Goal: Transaction & Acquisition: Purchase product/service

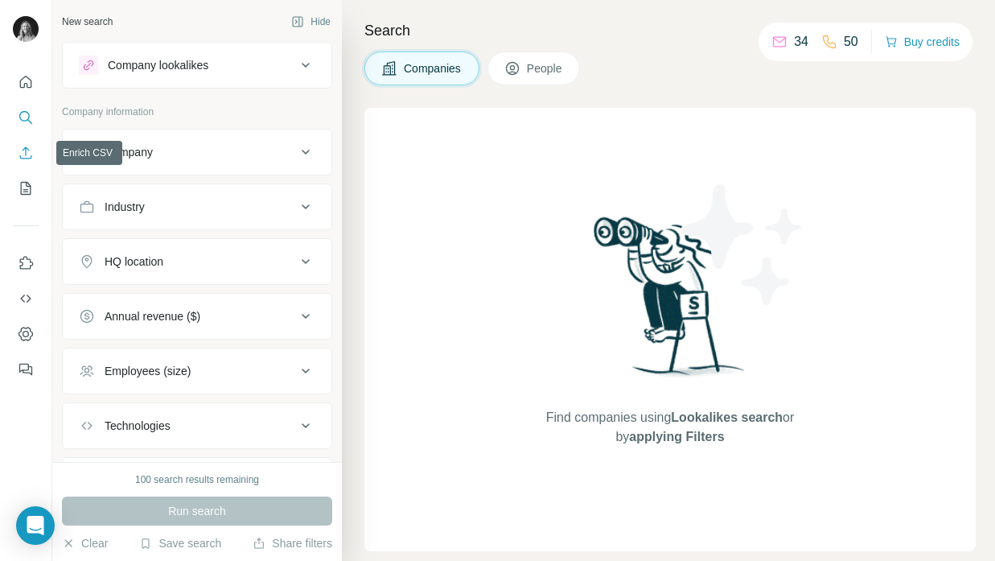
click at [24, 157] on icon "Enrich CSV" at bounding box center [26, 153] width 16 height 16
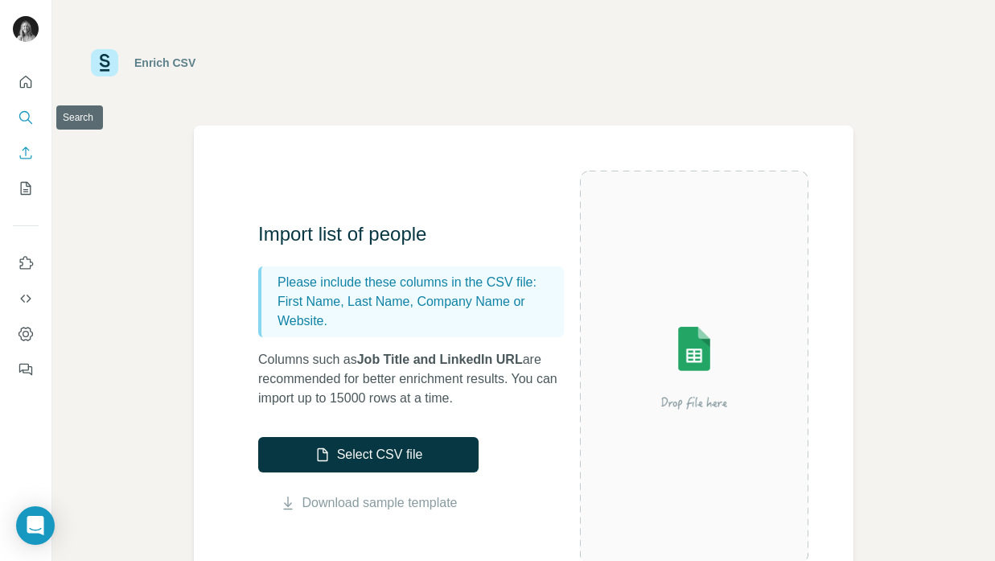
click at [32, 116] on icon "Search" at bounding box center [26, 117] width 16 height 16
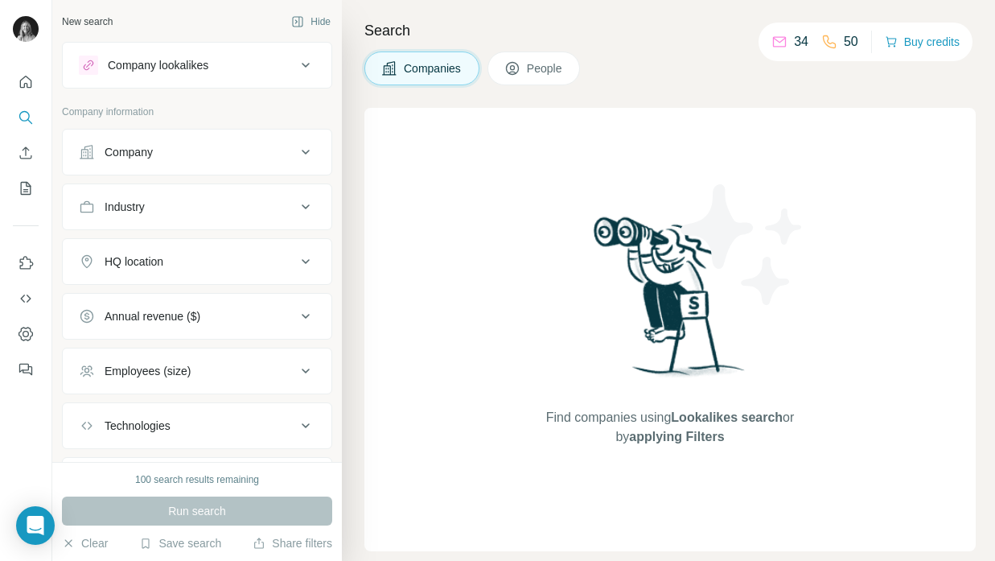
click at [190, 201] on div "Industry" at bounding box center [187, 207] width 217 height 16
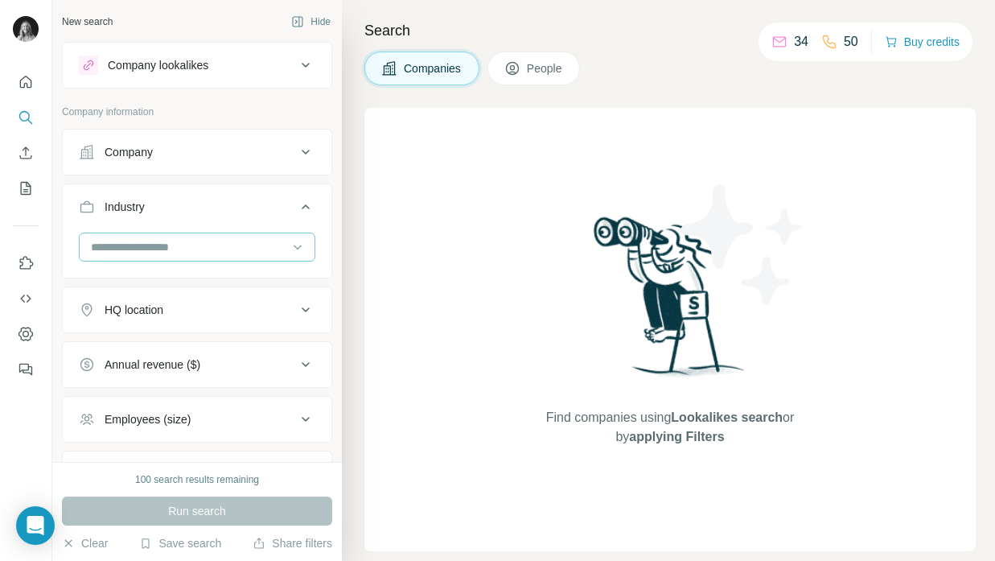
click at [146, 252] on input at bounding box center [188, 247] width 199 height 18
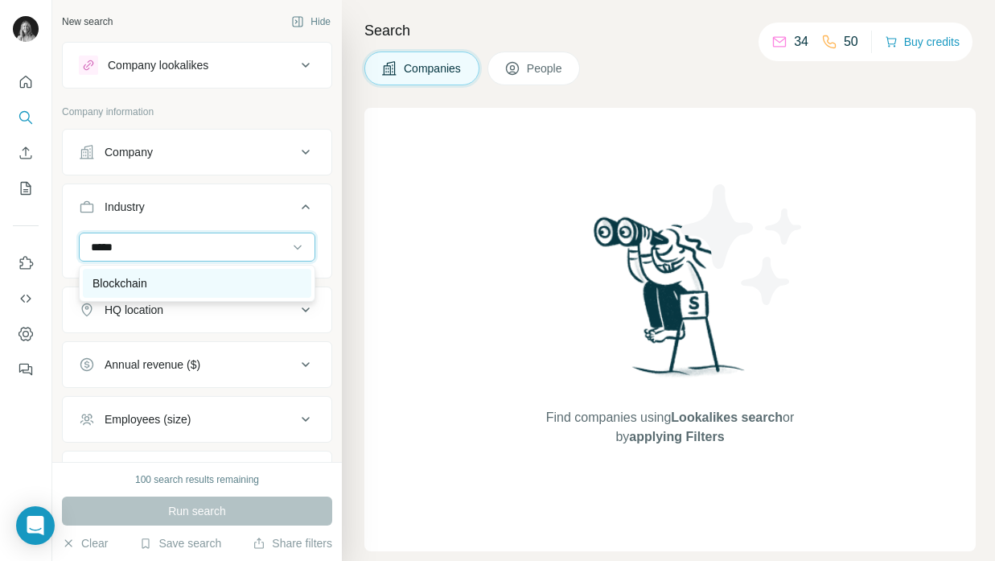
type input "*****"
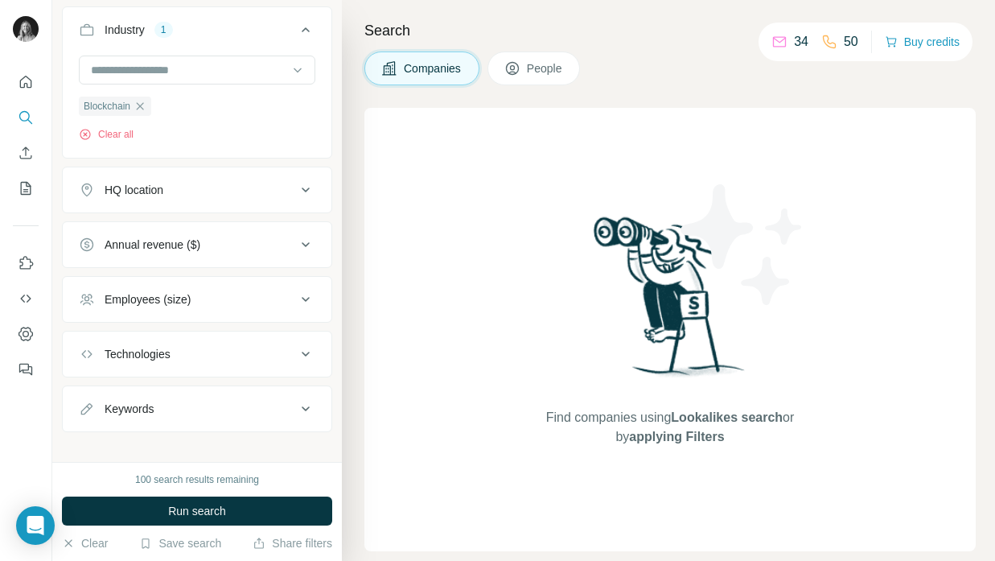
scroll to position [192, 0]
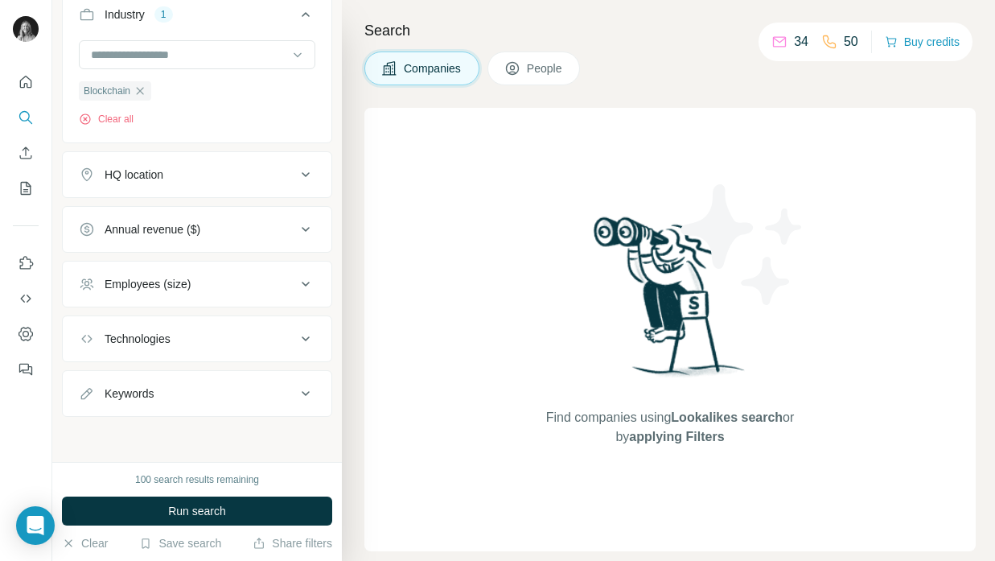
click at [169, 396] on div "Keywords" at bounding box center [187, 393] width 217 height 16
click at [117, 437] on input "text" at bounding box center [181, 433] width 204 height 29
type input "**********"
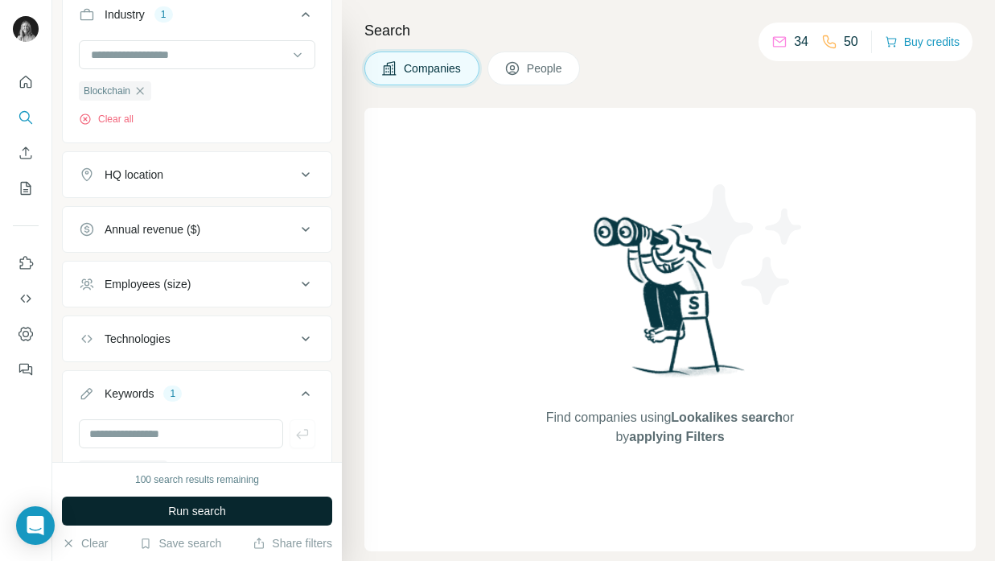
click at [203, 508] on span "Run search" at bounding box center [197, 511] width 58 height 16
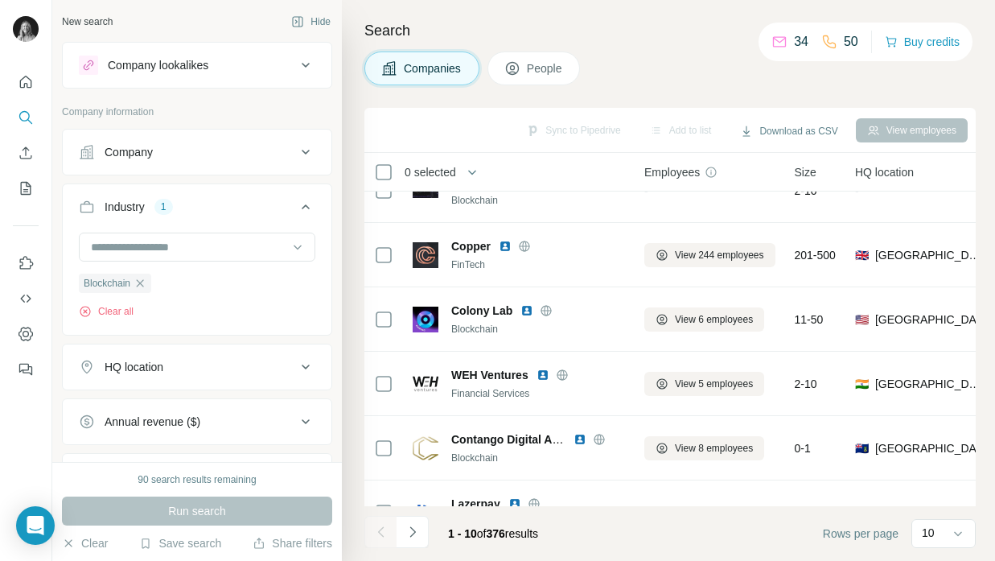
click at [553, 73] on span "People" at bounding box center [545, 68] width 37 height 16
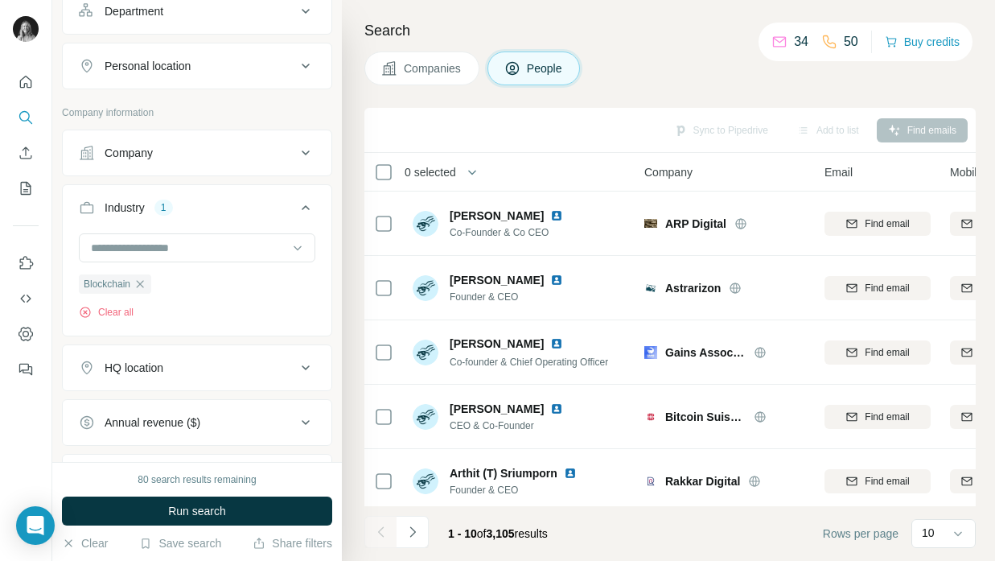
scroll to position [252, 0]
click at [141, 244] on input at bounding box center [188, 246] width 199 height 18
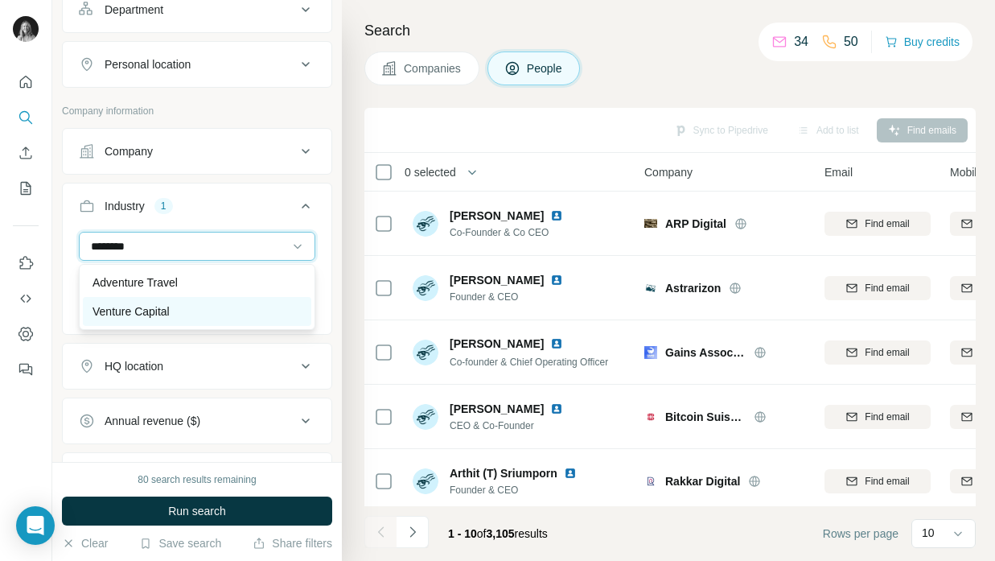
type input "*******"
click at [149, 316] on p "Venture Capital" at bounding box center [130, 311] width 77 height 16
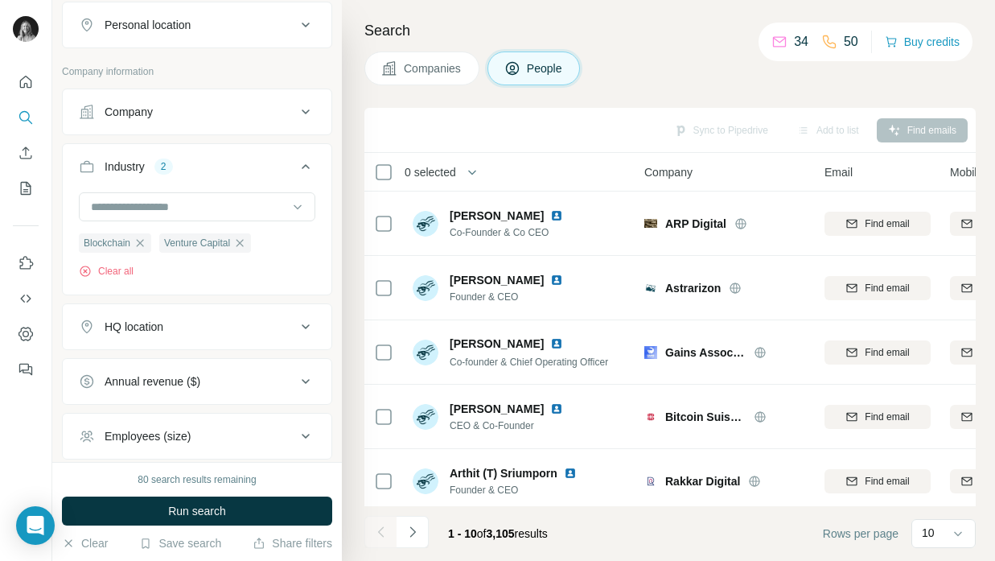
scroll to position [665, 0]
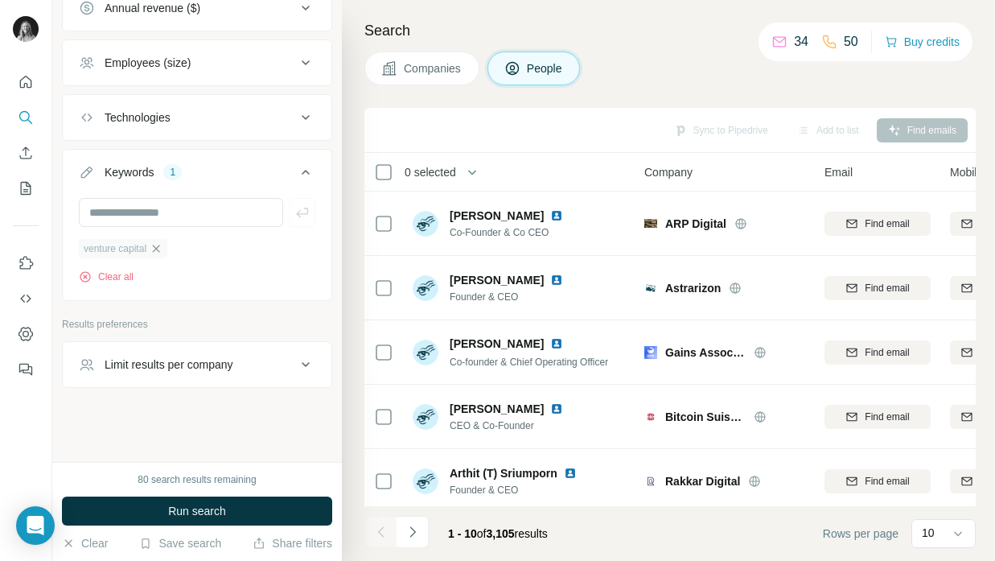
click at [160, 250] on icon "button" at bounding box center [156, 247] width 7 height 7
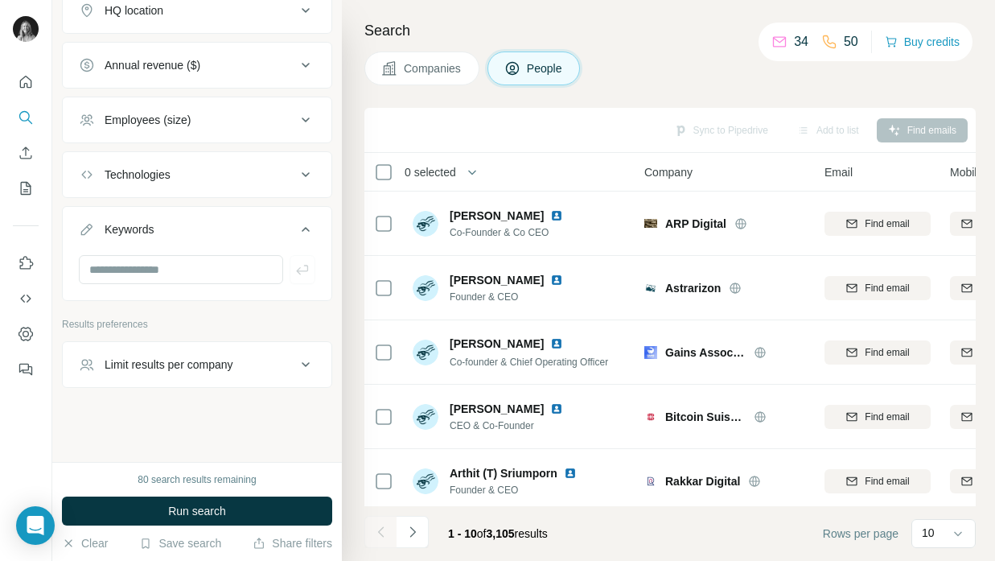
scroll to position [607, 0]
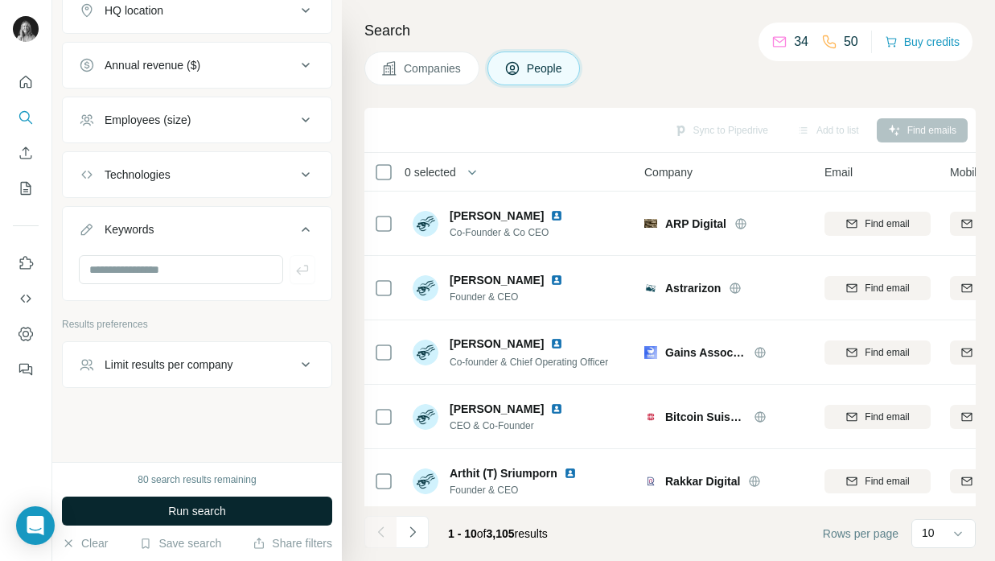
click at [201, 507] on span "Run search" at bounding box center [197, 511] width 58 height 16
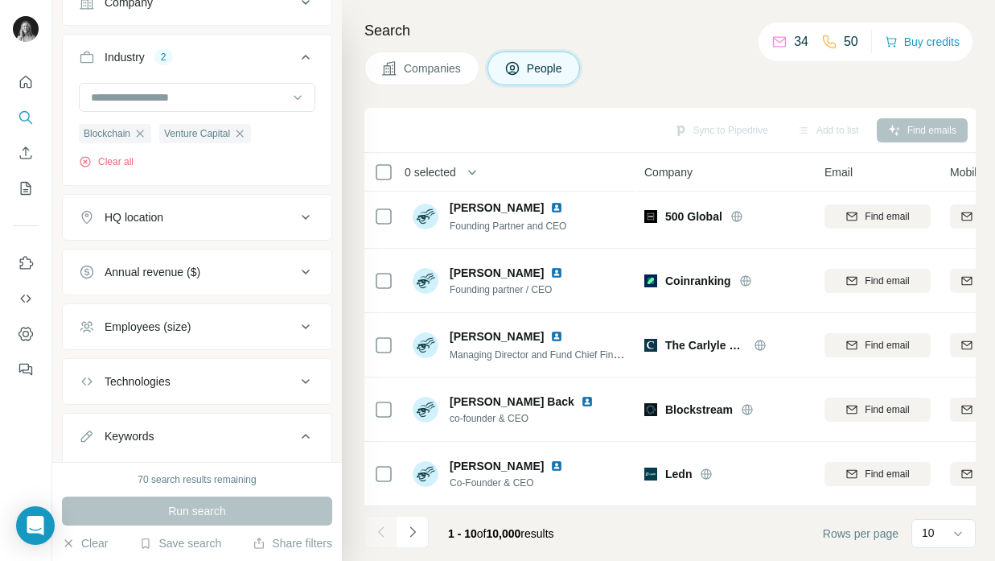
scroll to position [607, 0]
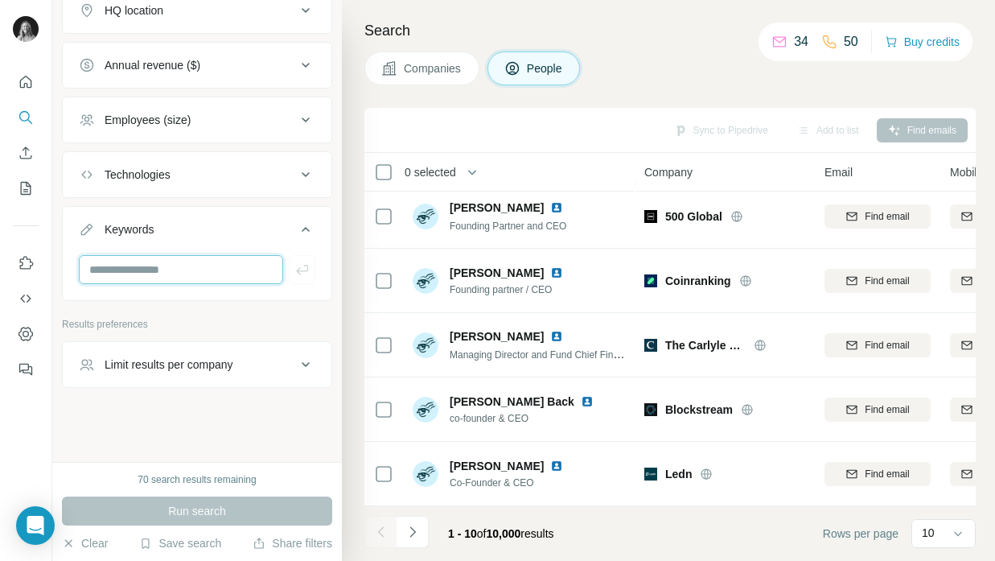
click at [119, 281] on input "text" at bounding box center [181, 269] width 204 height 29
type input "**********"
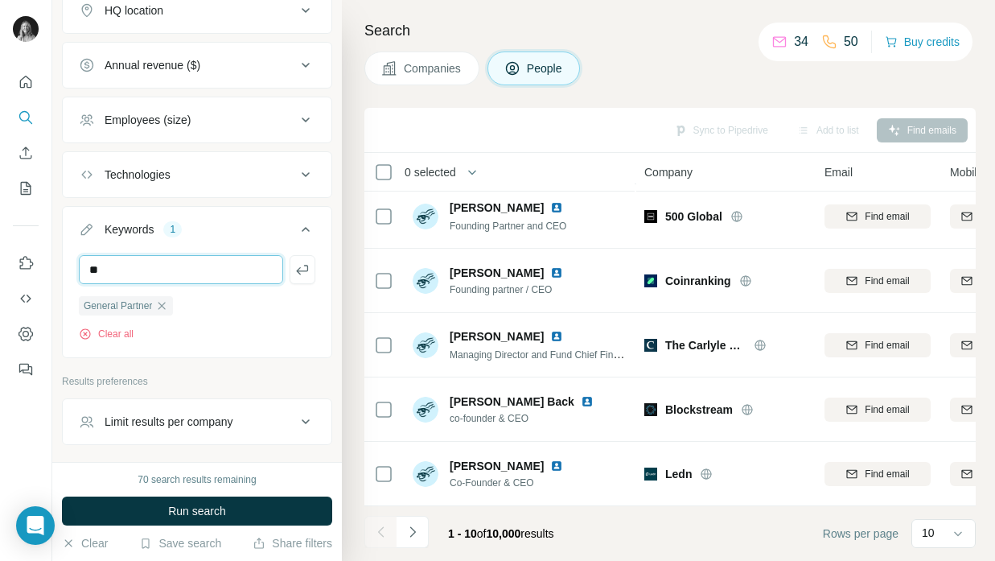
type input "*"
type input "**"
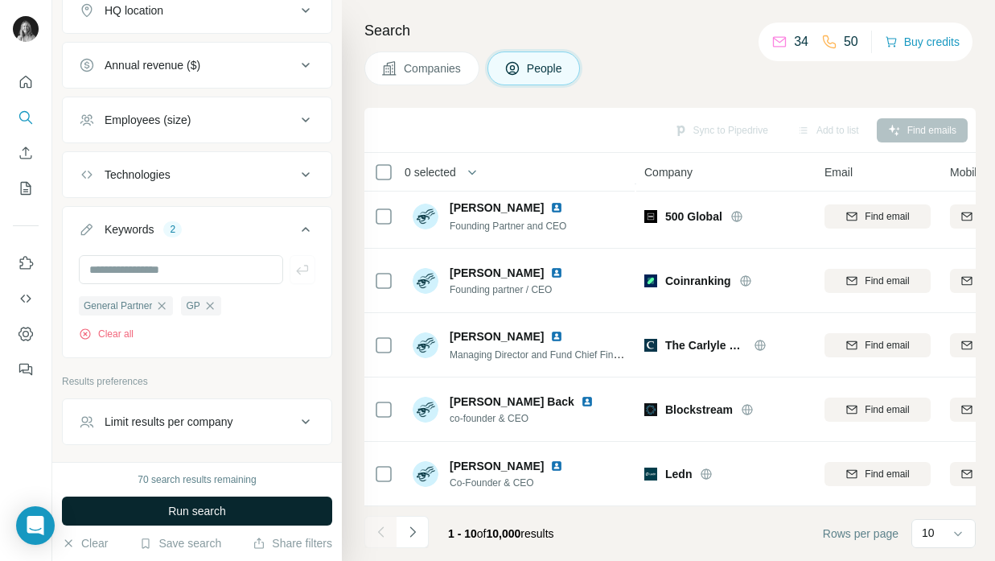
click at [161, 503] on button "Run search" at bounding box center [197, 510] width 270 height 29
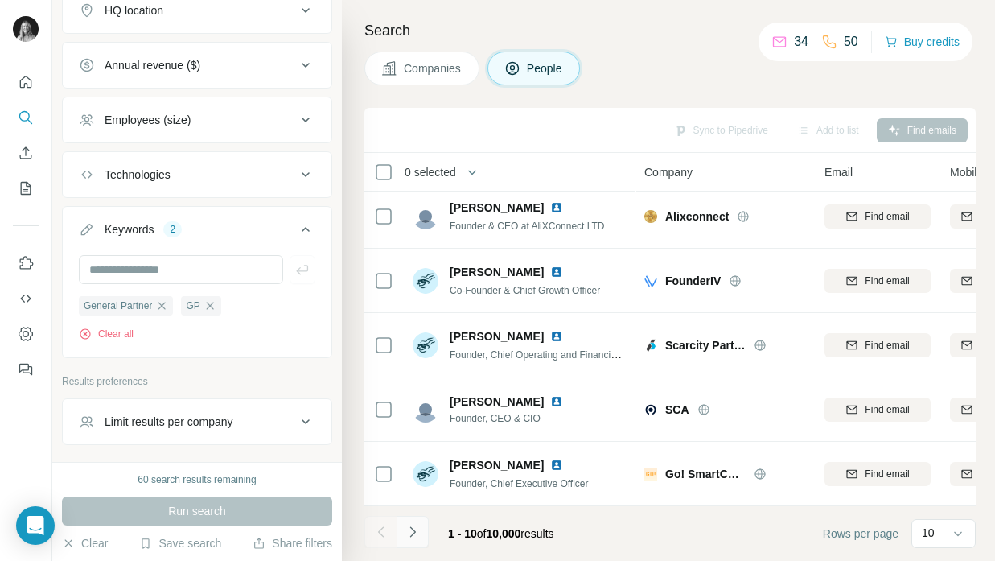
click at [408, 538] on icon "Navigate to next page" at bounding box center [413, 532] width 16 height 16
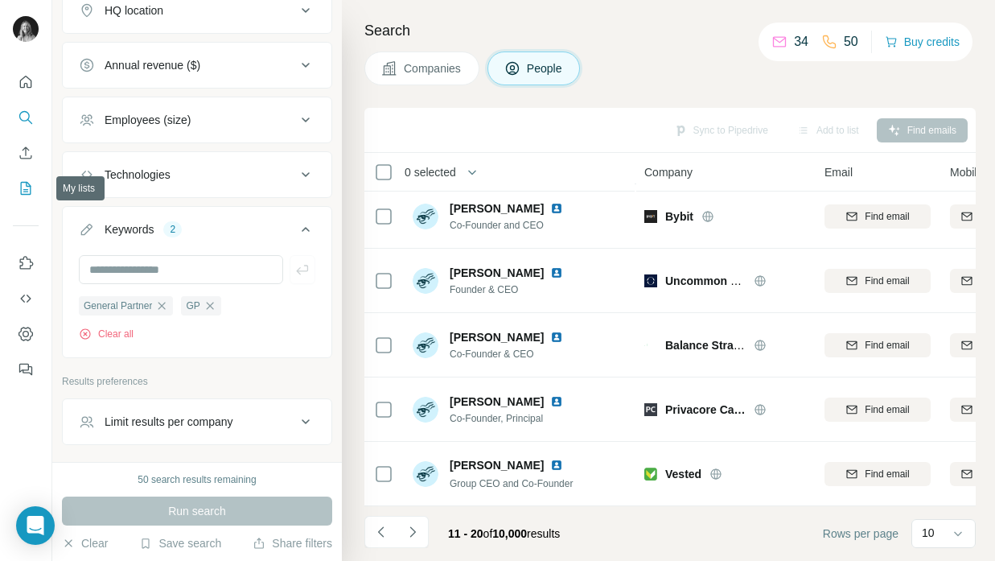
click at [24, 189] on icon "My lists" at bounding box center [27, 187] width 8 height 10
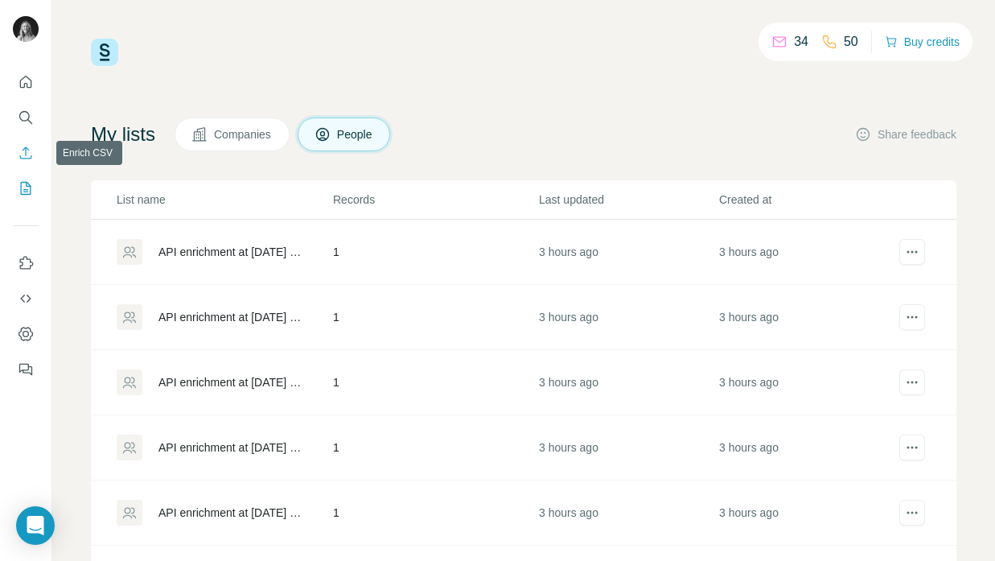
click at [23, 158] on icon "Enrich CSV" at bounding box center [26, 152] width 12 height 12
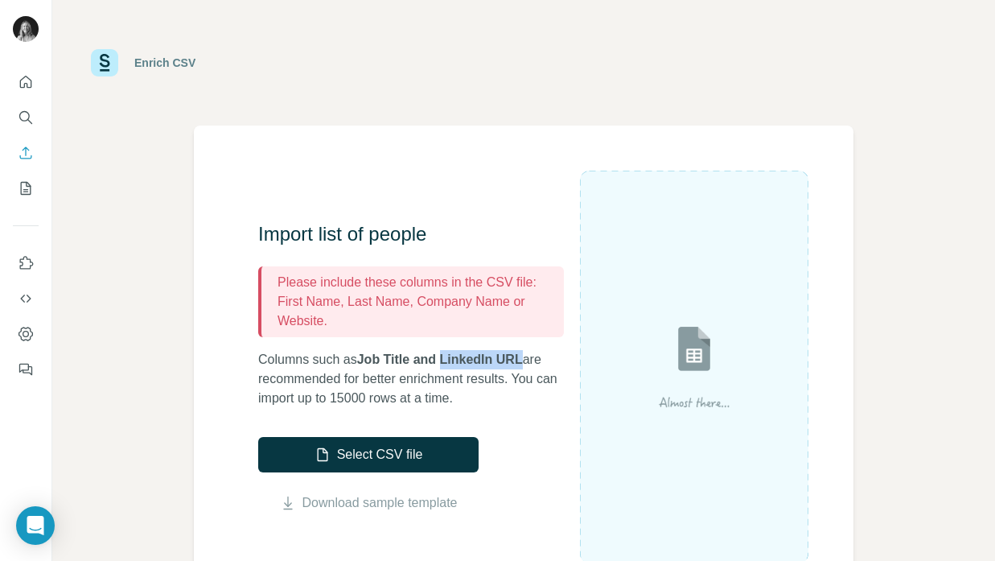
drag, startPoint x: 529, startPoint y: 362, endPoint x: 450, endPoint y: 356, distance: 79.8
click at [450, 356] on span "Job Title and LinkedIn URL" at bounding box center [440, 359] width 166 height 14
copy span "LinkedIn URL"
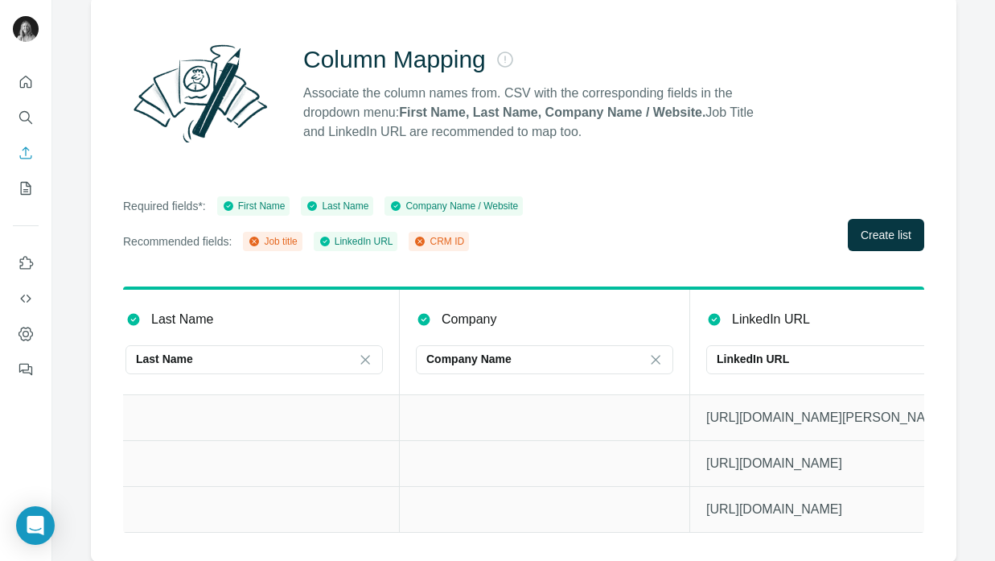
scroll to position [0, 361]
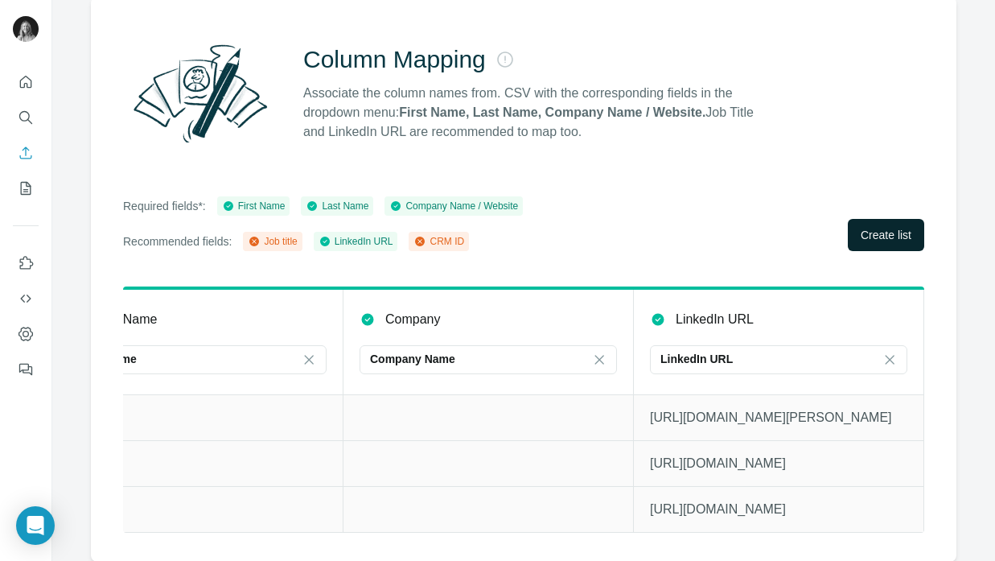
click at [873, 240] on span "Create list" at bounding box center [886, 235] width 51 height 16
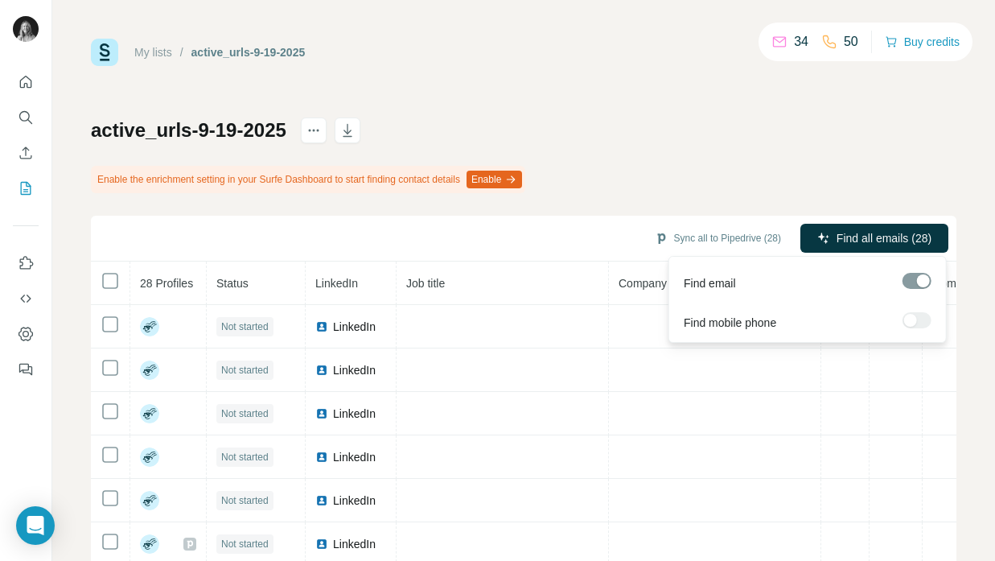
click at [849, 241] on span "Find all emails (28)" at bounding box center [883, 238] width 95 height 16
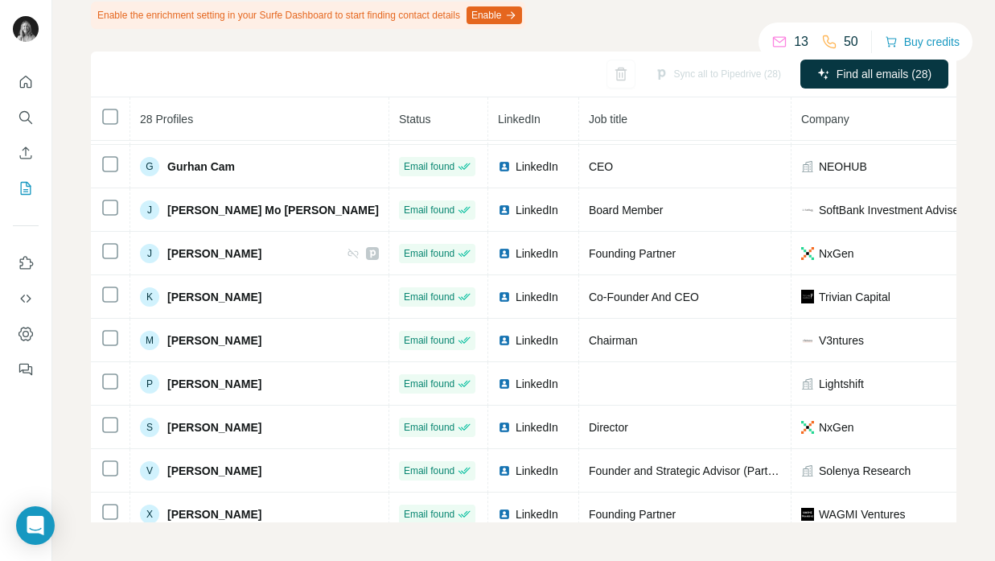
scroll to position [835, 0]
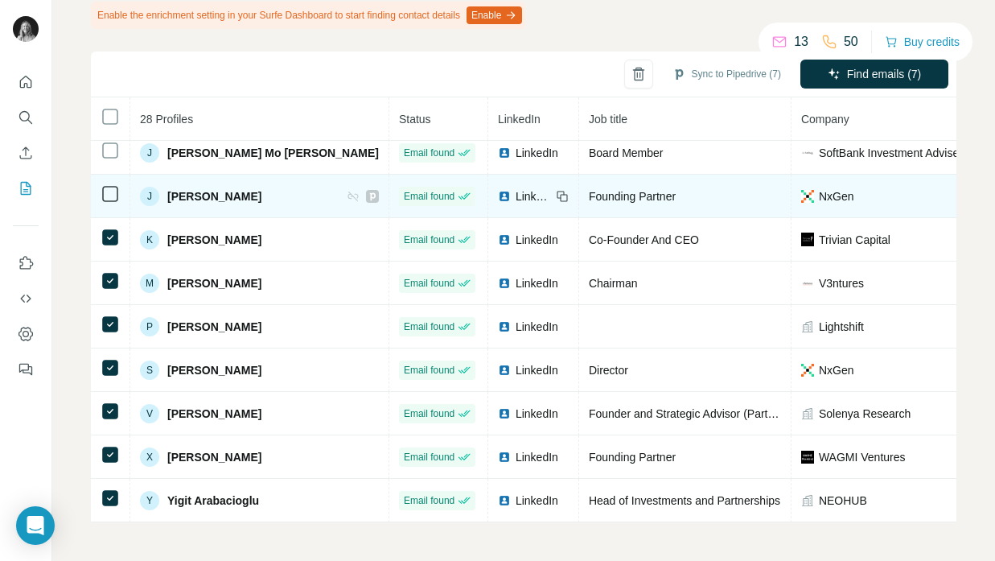
click at [104, 184] on icon at bounding box center [110, 193] width 19 height 19
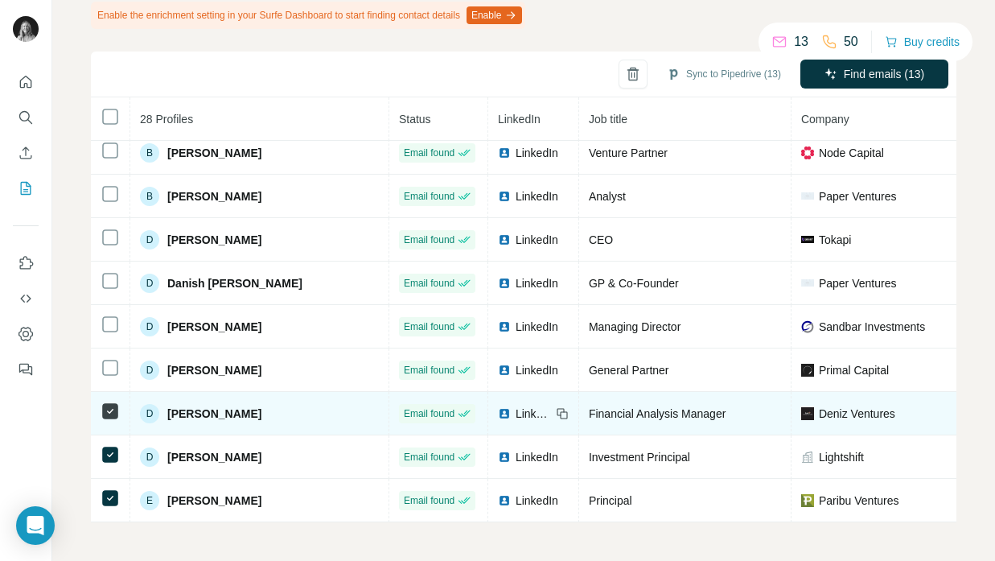
scroll to position [394, 0]
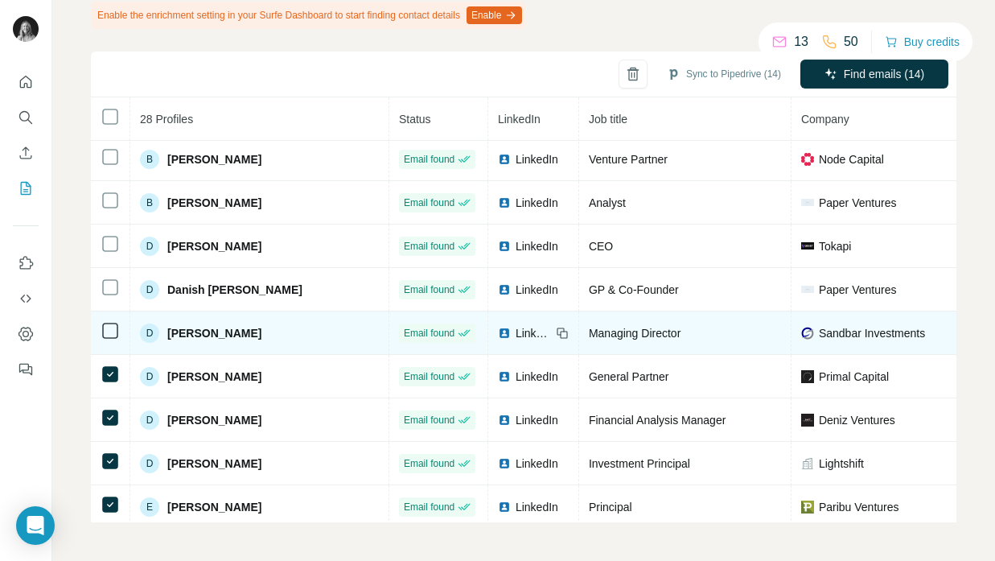
click at [115, 339] on icon at bounding box center [110, 330] width 19 height 19
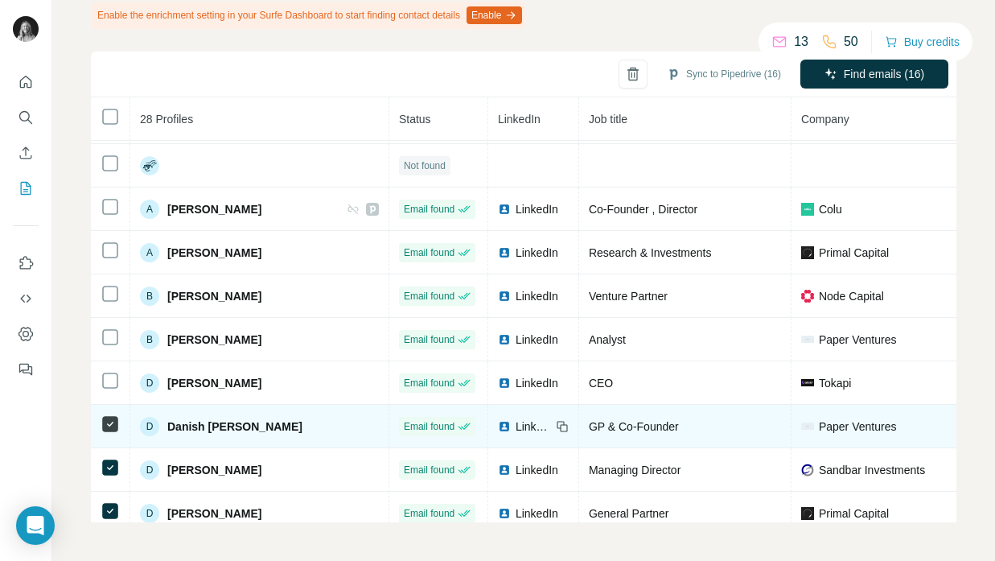
scroll to position [256, 0]
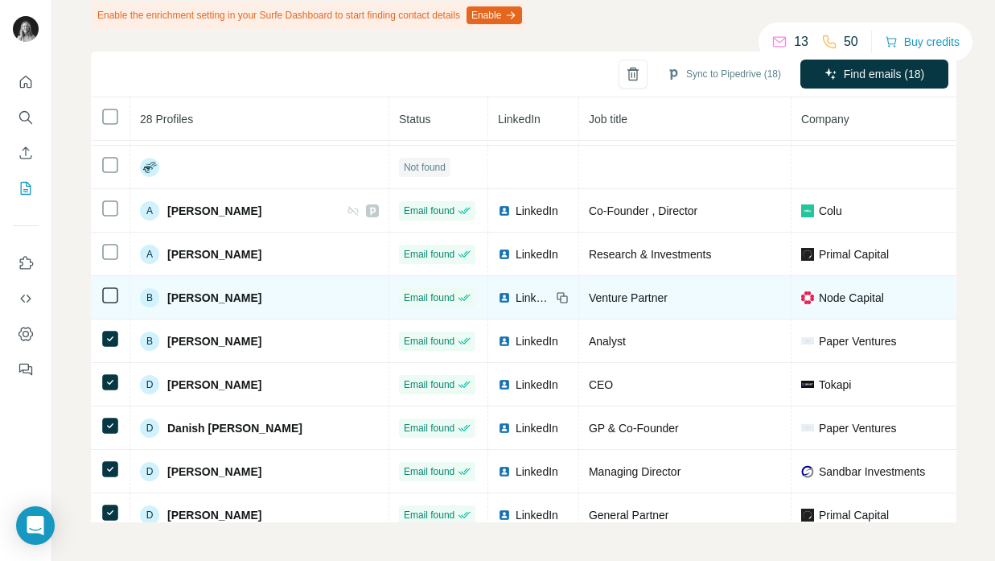
click at [108, 281] on td at bounding box center [110, 297] width 39 height 43
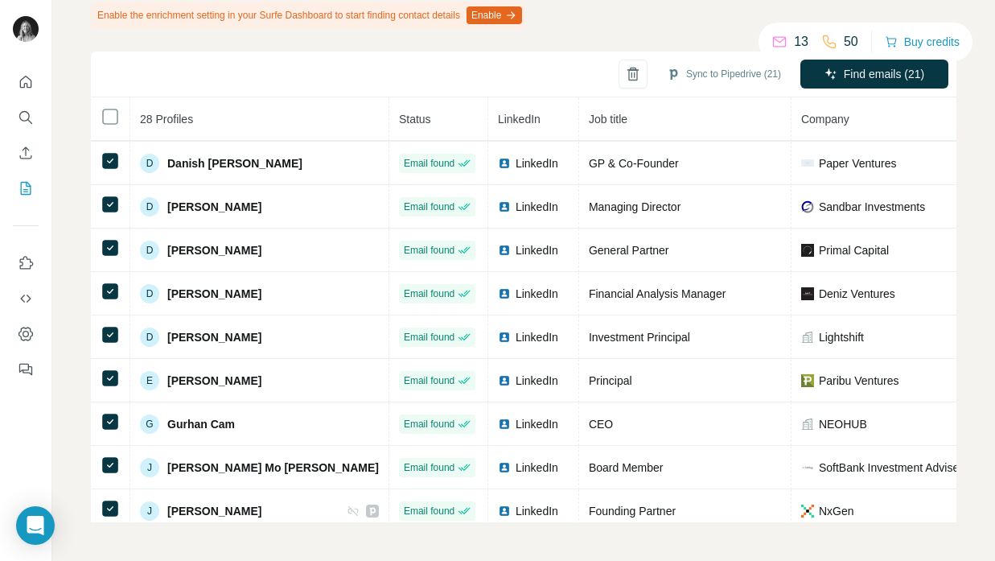
scroll to position [835, 0]
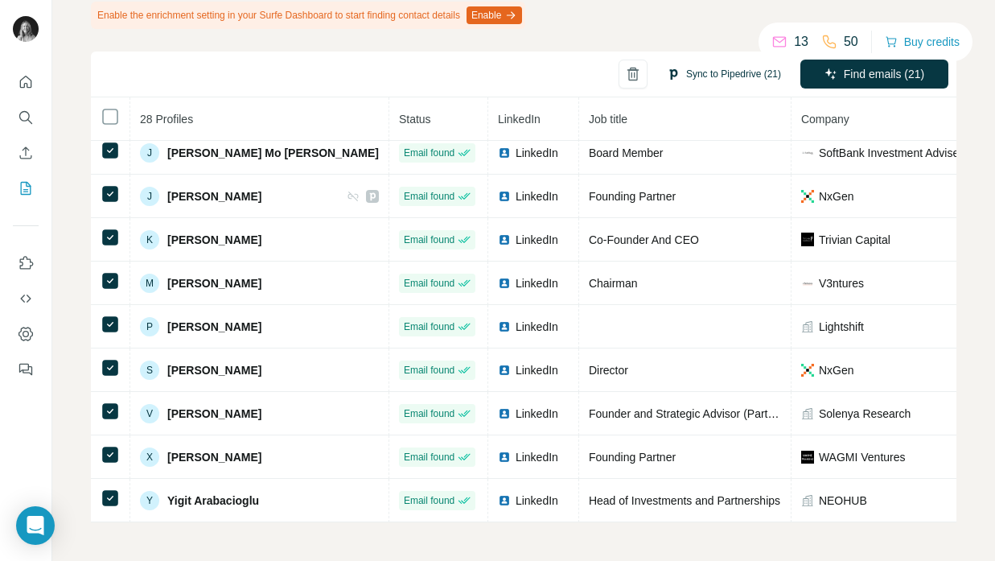
click at [713, 79] on button "Sync to Pipedrive (21)" at bounding box center [723, 74] width 137 height 24
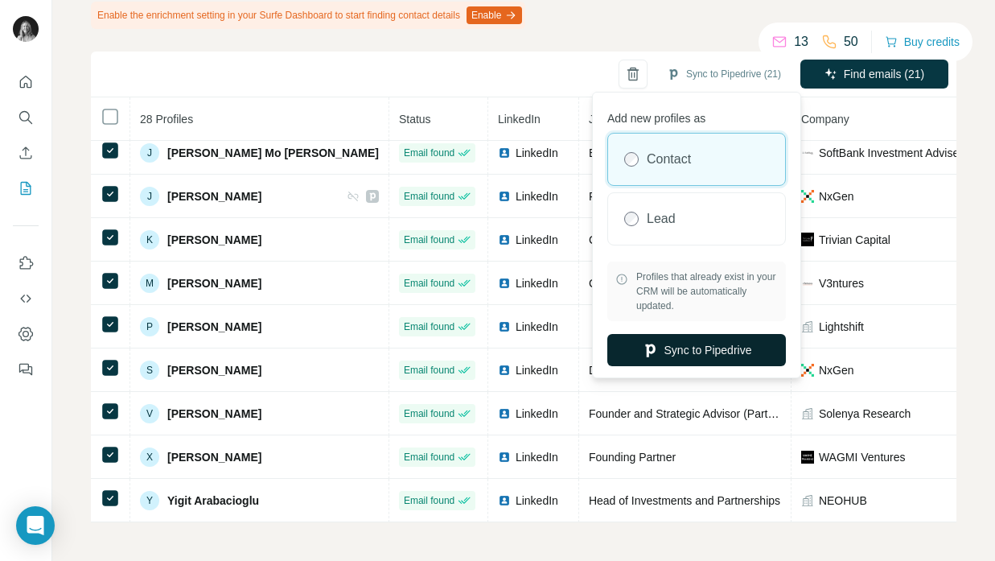
click at [675, 353] on button "Sync to Pipedrive" at bounding box center [696, 350] width 179 height 32
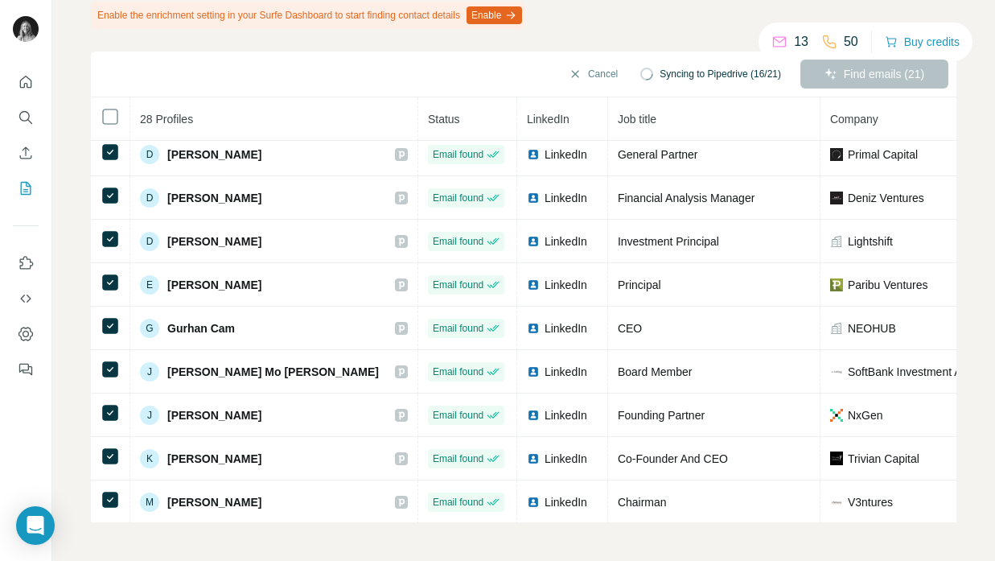
scroll to position [0, 0]
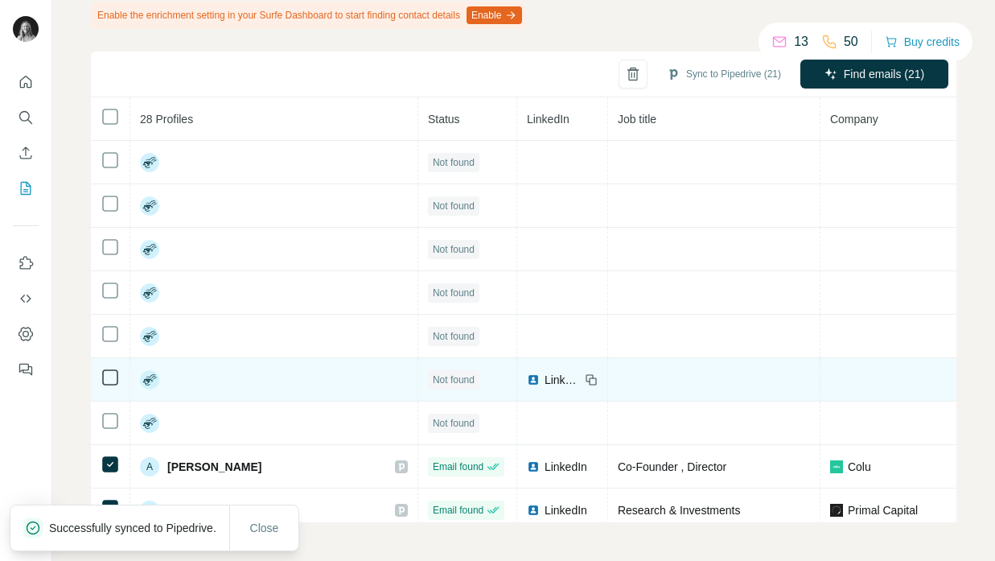
click at [589, 377] on icon at bounding box center [592, 380] width 7 height 7
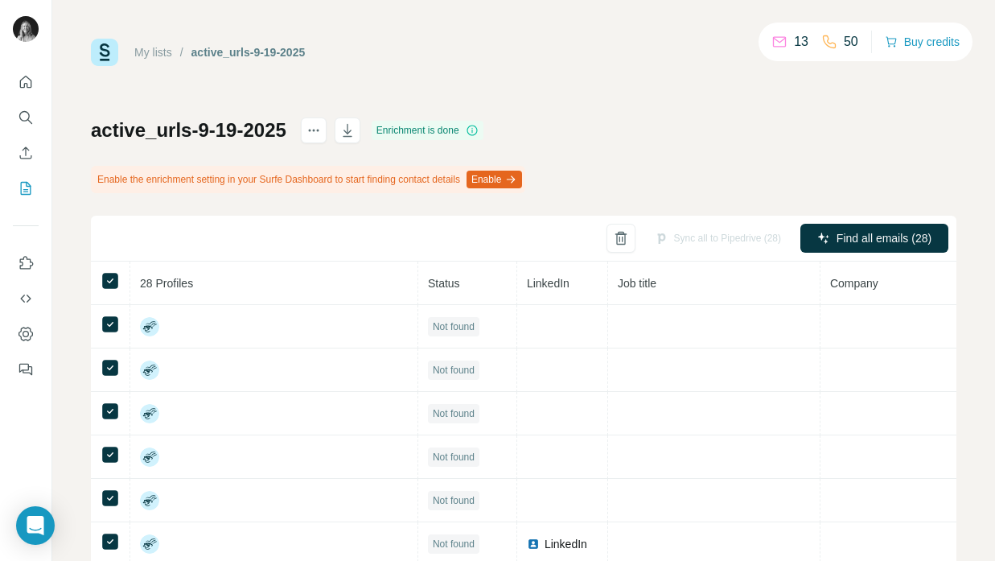
click at [678, 170] on div "active_urls-9-19-2025 Enrichment is done Enable the enrichment setting in your …" at bounding box center [523, 401] width 865 height 569
click at [242, 51] on div "active_urls-9-19-2025" at bounding box center [248, 52] width 114 height 16
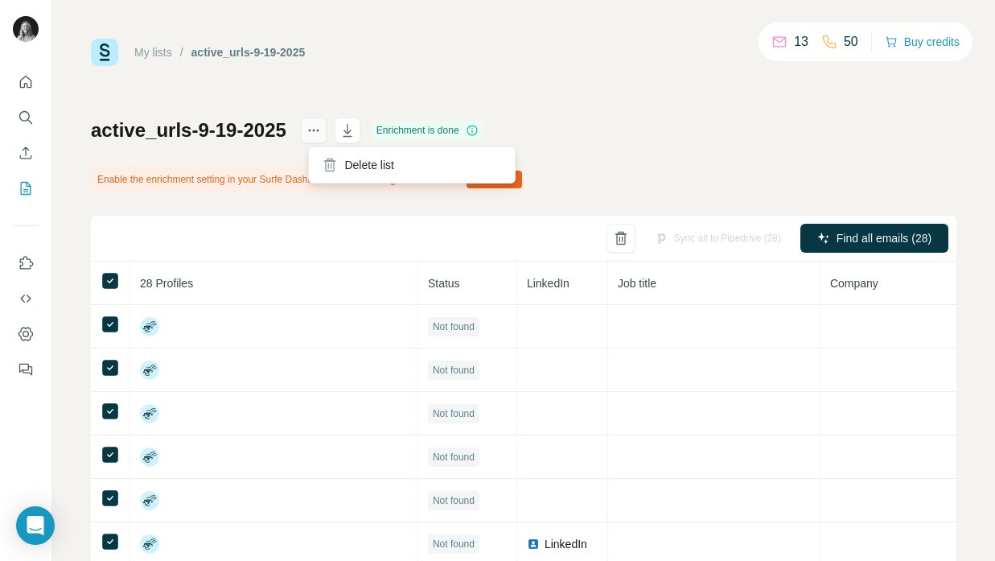
click at [319, 132] on icon "actions" at bounding box center [314, 130] width 16 height 16
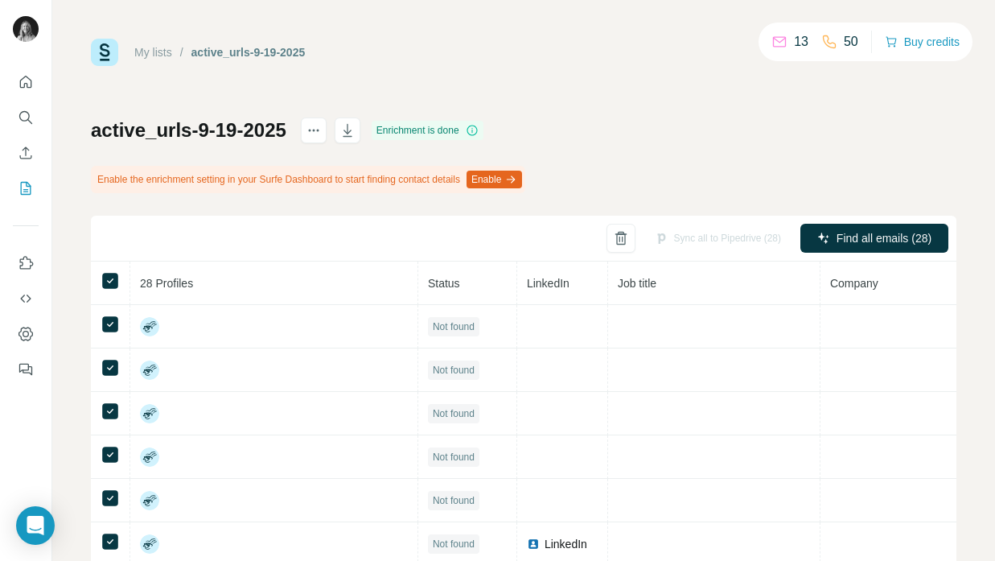
click at [203, 129] on h1 "active_urls-9-19-2025" at bounding box center [188, 130] width 195 height 26
drag, startPoint x: 290, startPoint y: 129, endPoint x: 77, endPoint y: 132, distance: 212.3
click at [77, 132] on div "My lists / active_urls-9-19-2025 13 50 Buy credits active_urls-9-19-2025 Enrich…" at bounding box center [523, 280] width 943 height 561
click at [279, 93] on div "My lists / active_urls-9-19-2025 13 50 Buy credits active_urls-9-19-2025 Enrich…" at bounding box center [523, 362] width 865 height 647
click at [154, 49] on link "My lists" at bounding box center [153, 52] width 38 height 13
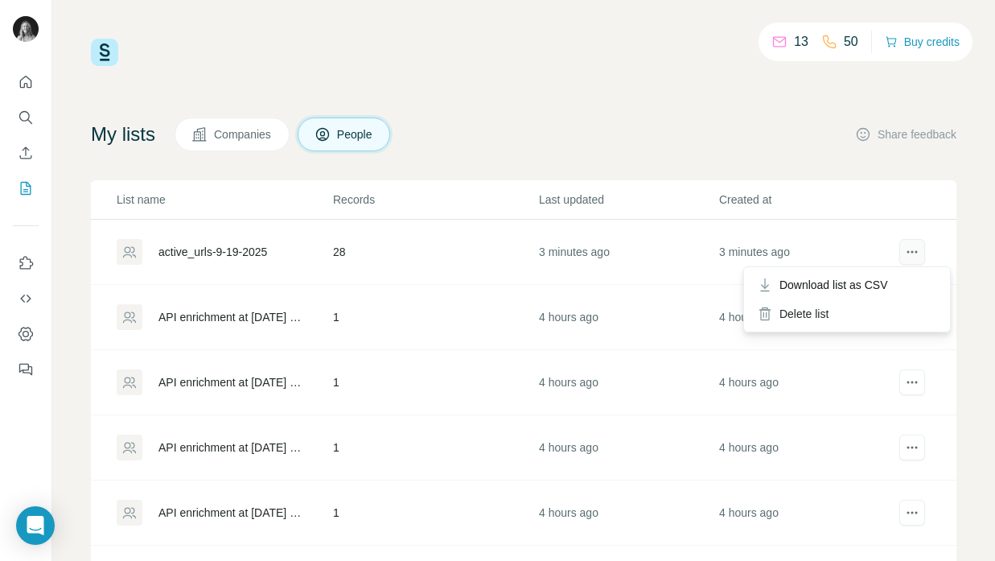
click at [912, 255] on icon "actions" at bounding box center [912, 252] width 16 height 16
click at [906, 249] on icon "actions" at bounding box center [912, 252] width 16 height 16
click at [231, 250] on div "active_urls-9-19-2025" at bounding box center [212, 252] width 109 height 16
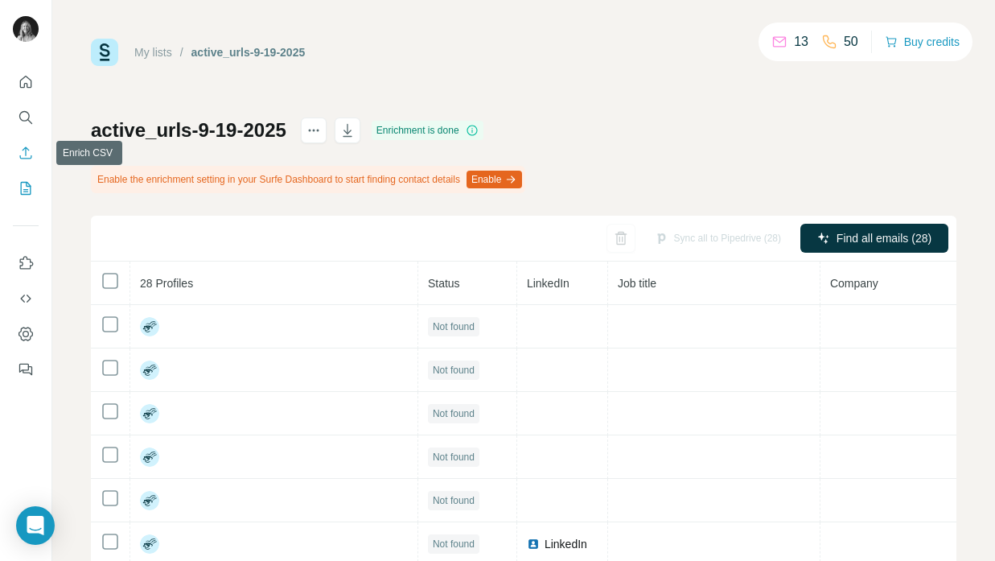
click at [23, 156] on icon "Enrich CSV" at bounding box center [26, 153] width 16 height 16
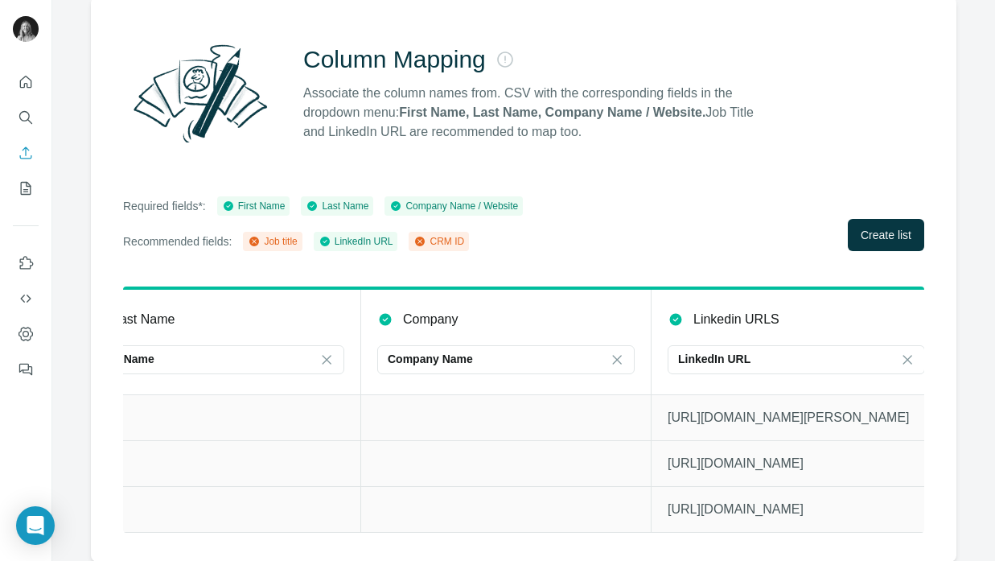
scroll to position [0, 361]
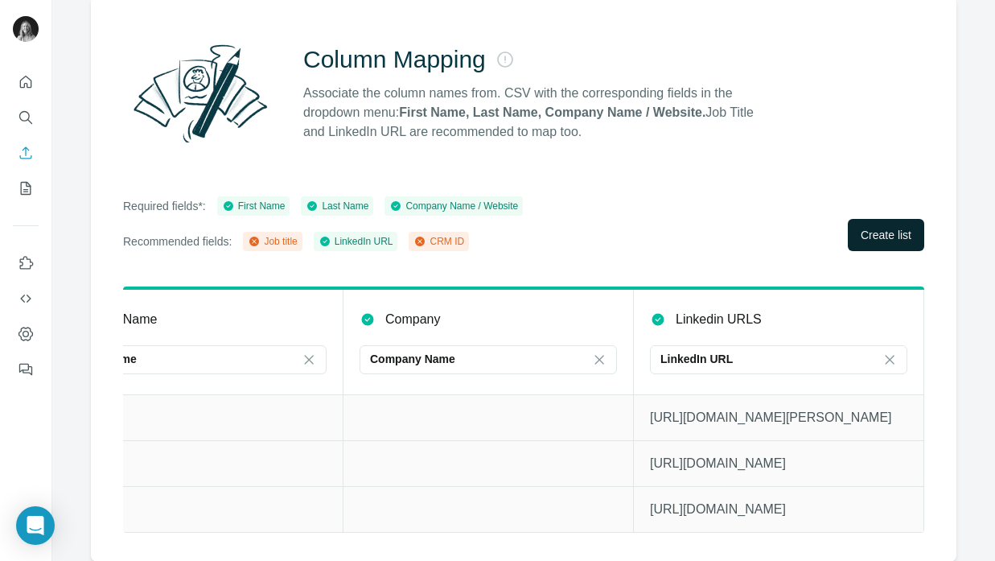
click at [867, 238] on span "Create list" at bounding box center [886, 235] width 51 height 16
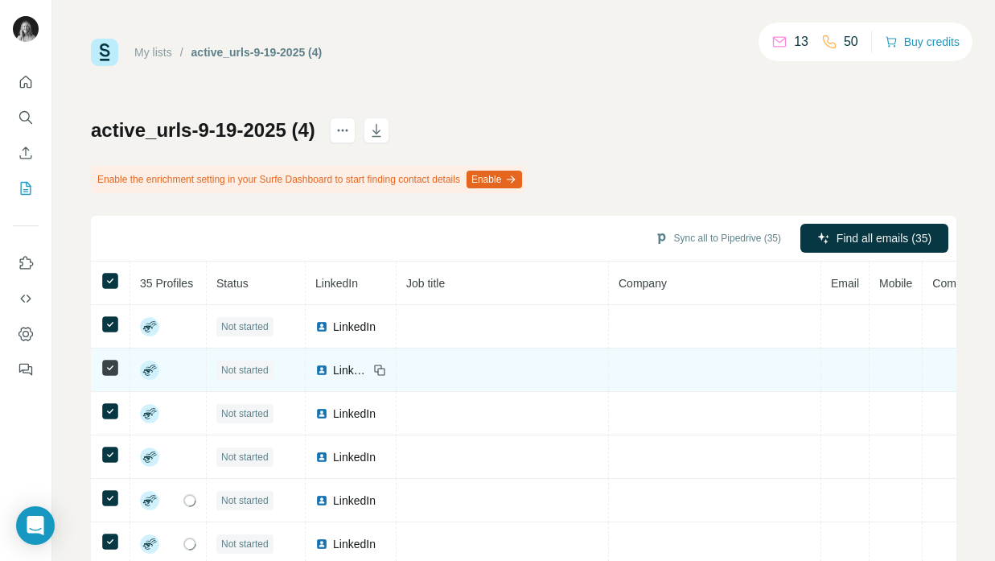
scroll to position [164, 0]
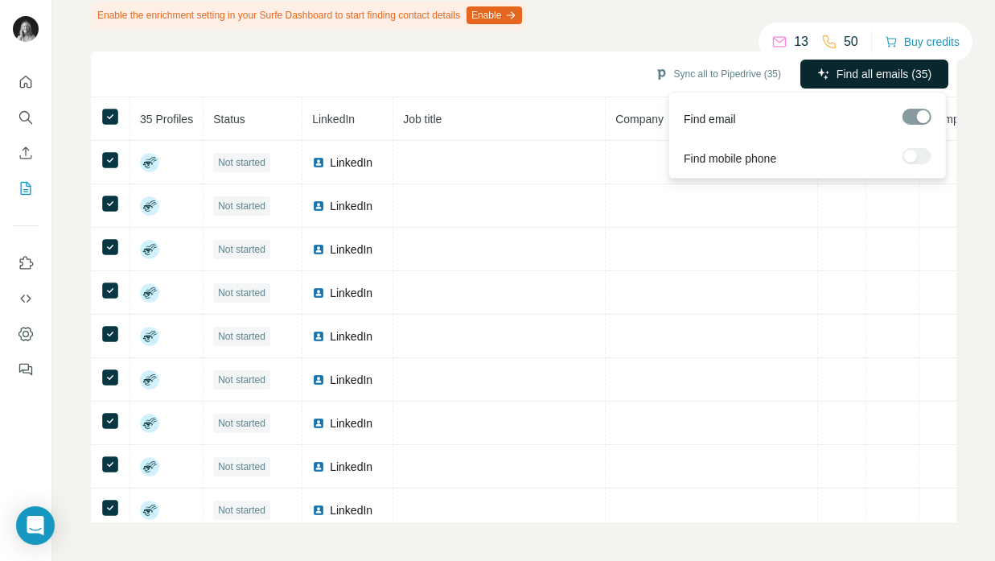
click at [901, 71] on span "Find all emails (35)" at bounding box center [883, 74] width 95 height 16
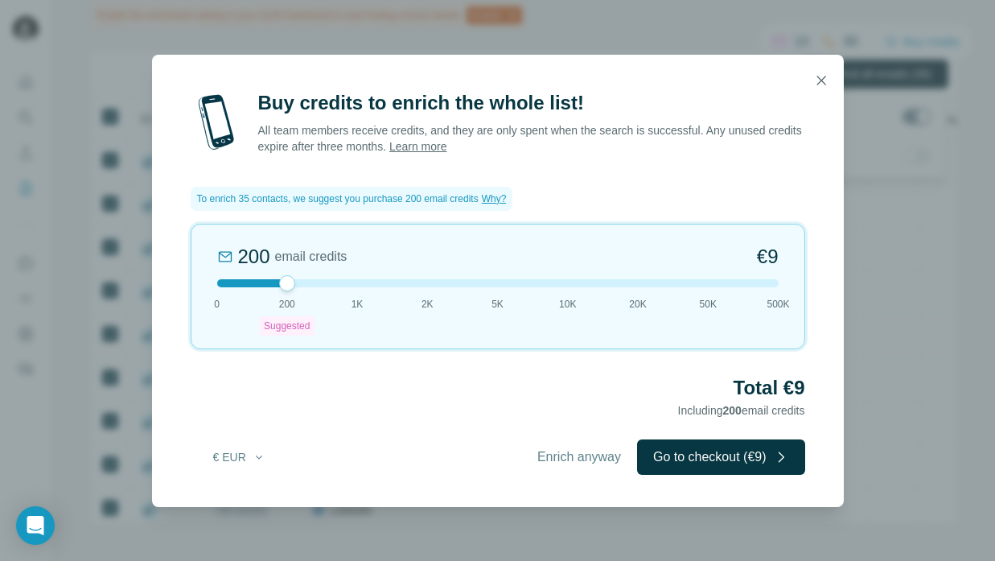
click at [706, 460] on button "Go to checkout (€9)" at bounding box center [721, 456] width 168 height 35
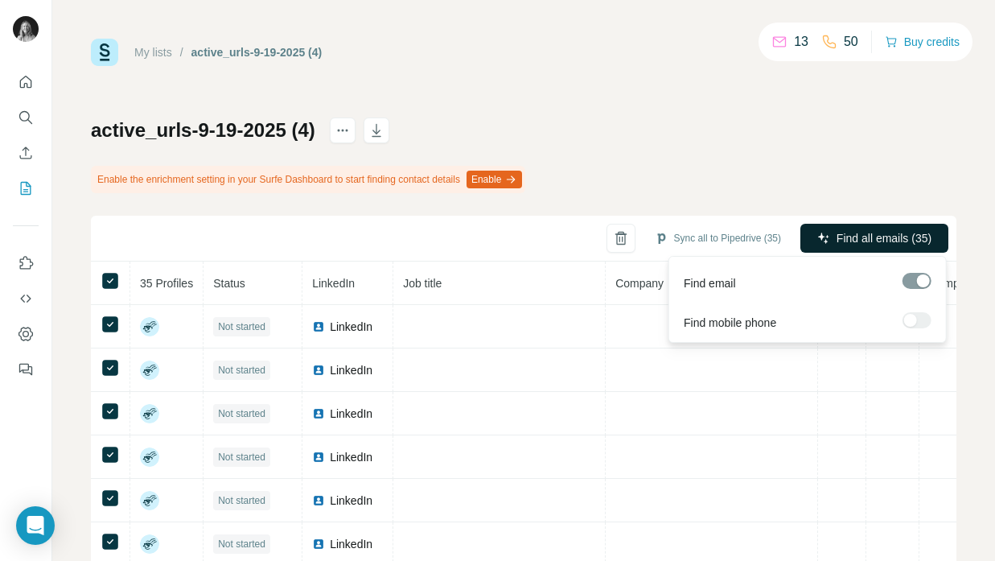
click at [846, 245] on span "Find all emails (35)" at bounding box center [883, 238] width 95 height 16
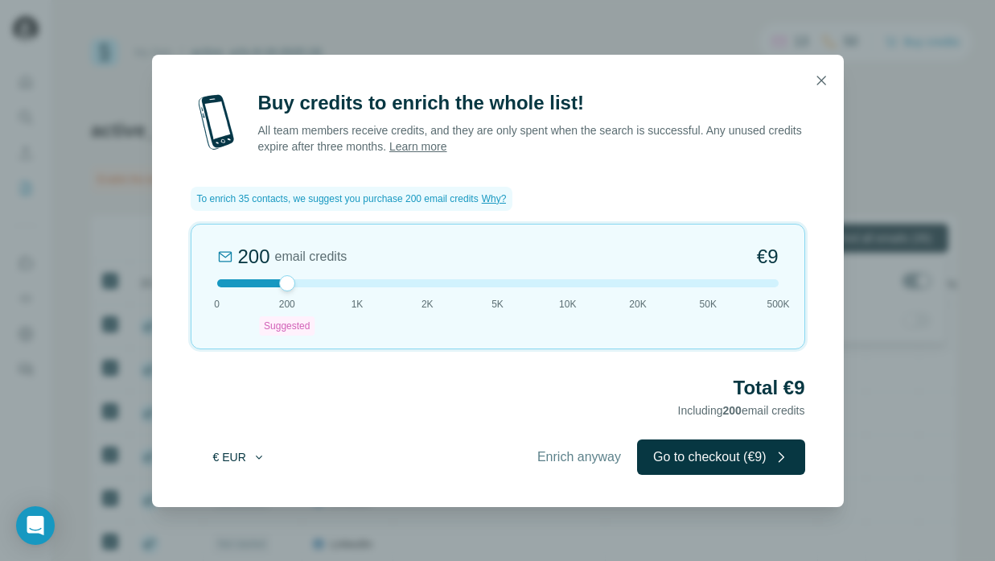
click at [236, 451] on button "€ EUR" at bounding box center [239, 456] width 75 height 29
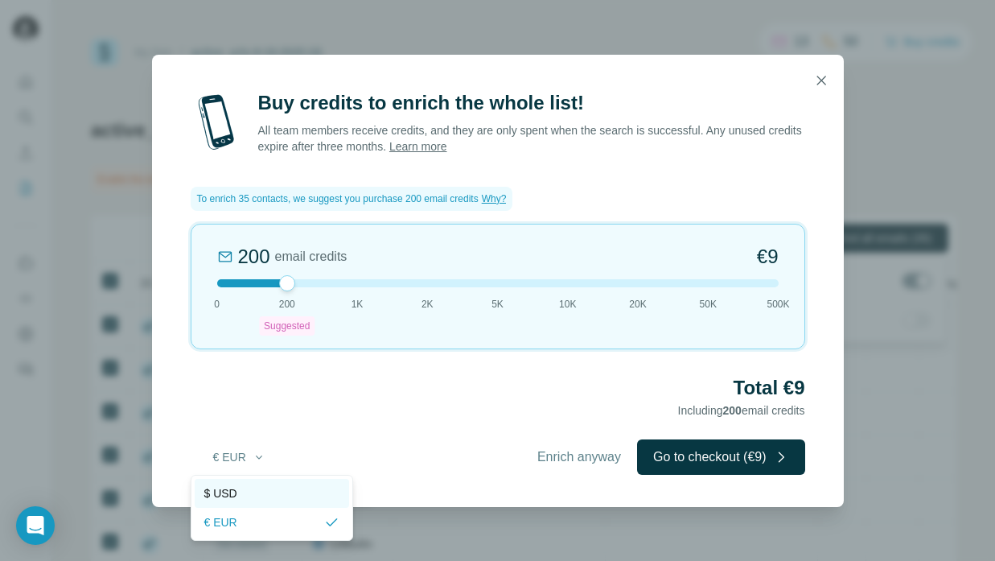
click at [232, 491] on span "$ USD" at bounding box center [220, 493] width 33 height 16
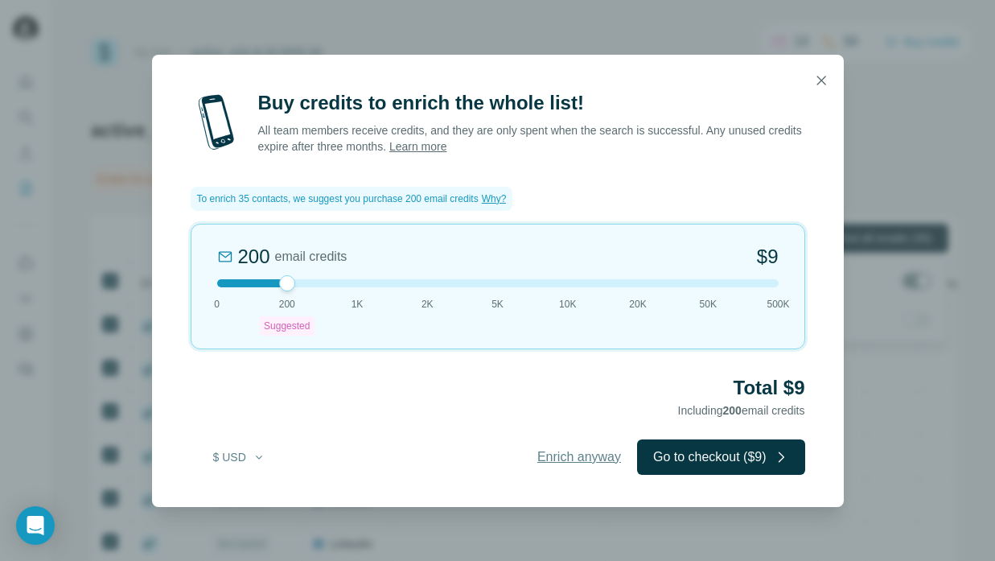
click at [558, 458] on span "Enrich anyway" at bounding box center [579, 456] width 84 height 19
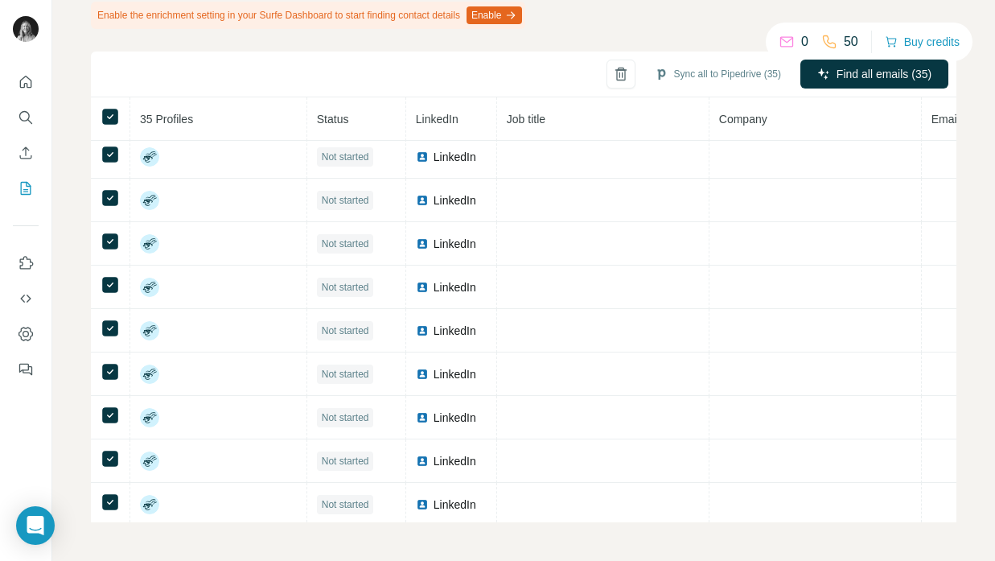
scroll to position [2355, 0]
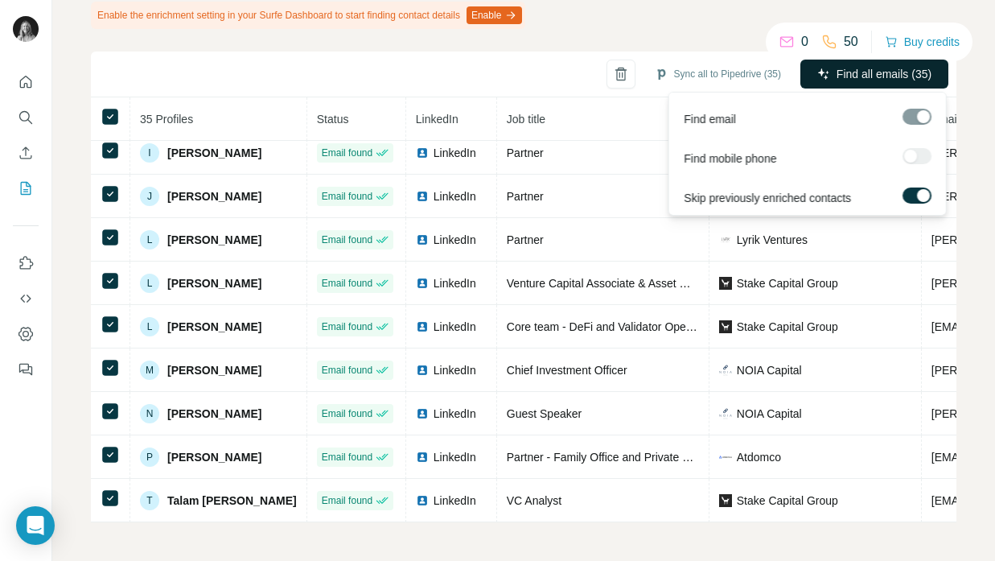
click at [856, 70] on span "Find all emails (35)" at bounding box center [883, 74] width 95 height 16
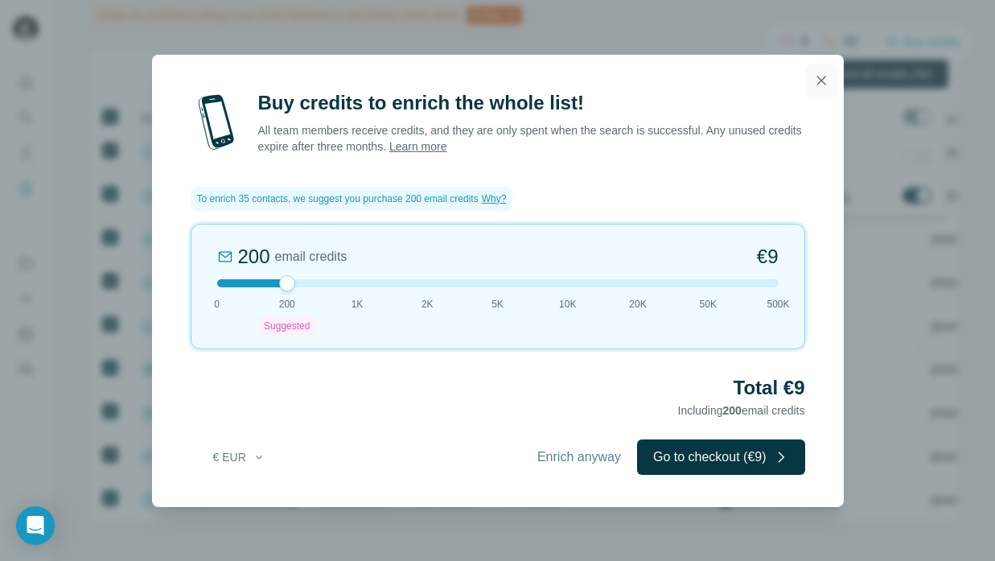
click at [820, 84] on icon "button" at bounding box center [821, 80] width 16 height 16
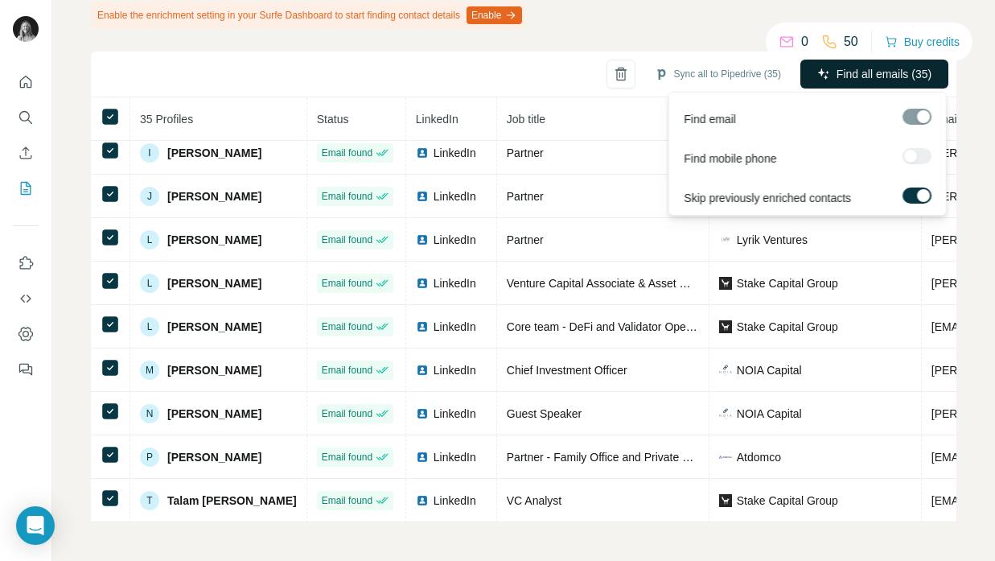
click at [848, 79] on span "Find all emails (35)" at bounding box center [883, 74] width 95 height 16
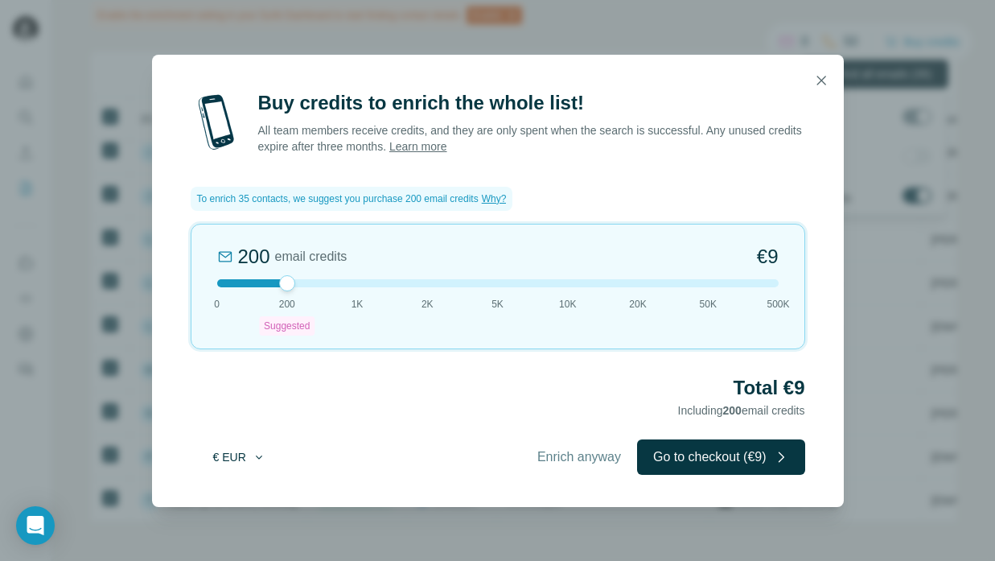
click at [219, 463] on button "€ EUR" at bounding box center [239, 456] width 75 height 29
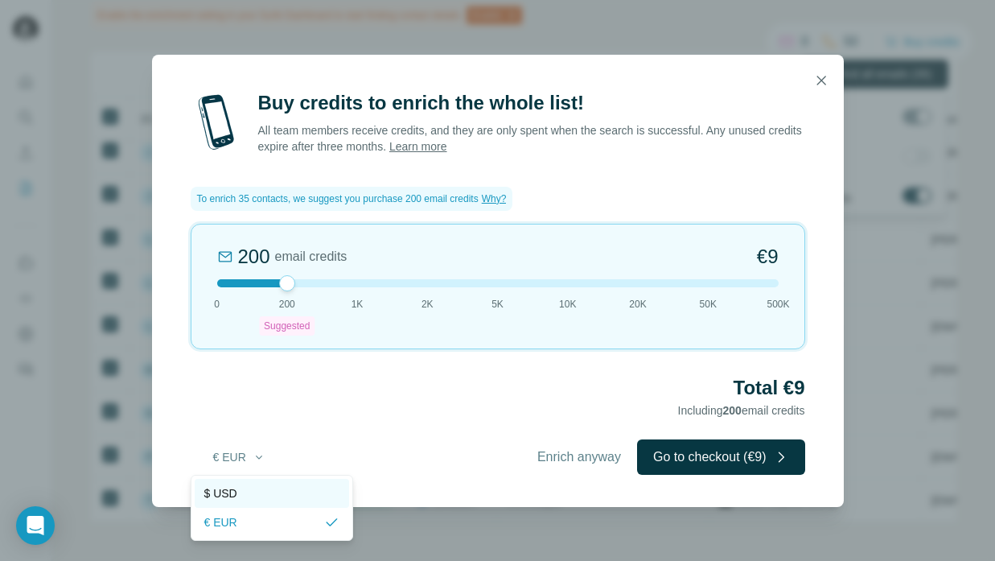
click at [236, 491] on span "$ USD" at bounding box center [220, 493] width 33 height 16
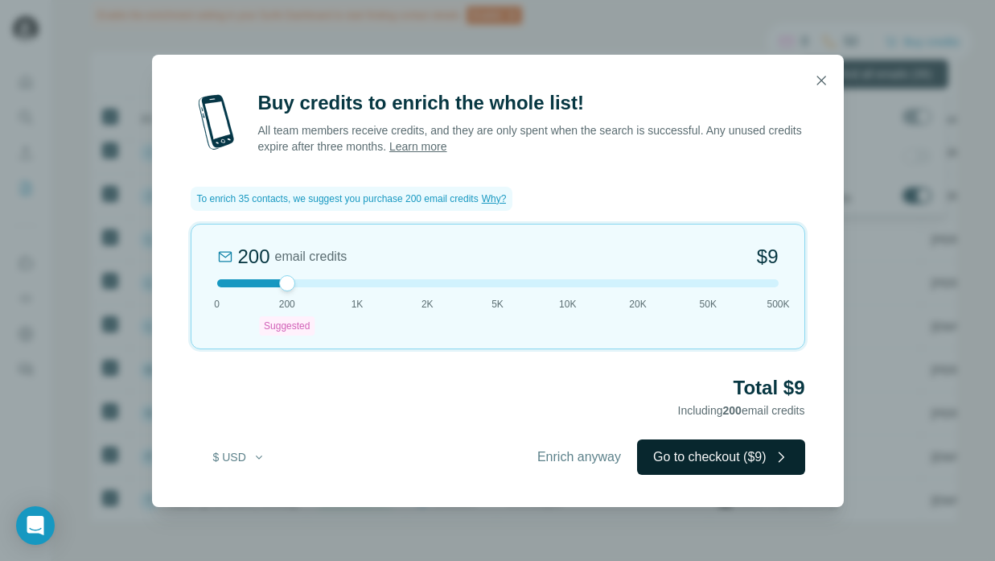
click at [699, 458] on button "Go to checkout ($9)" at bounding box center [721, 456] width 168 height 35
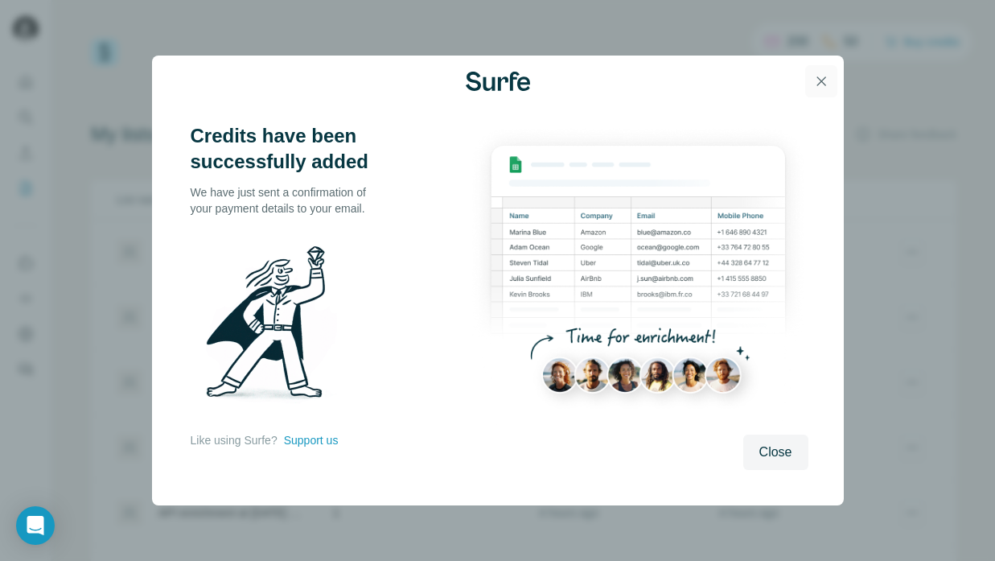
click at [816, 80] on icon "button" at bounding box center [821, 81] width 16 height 16
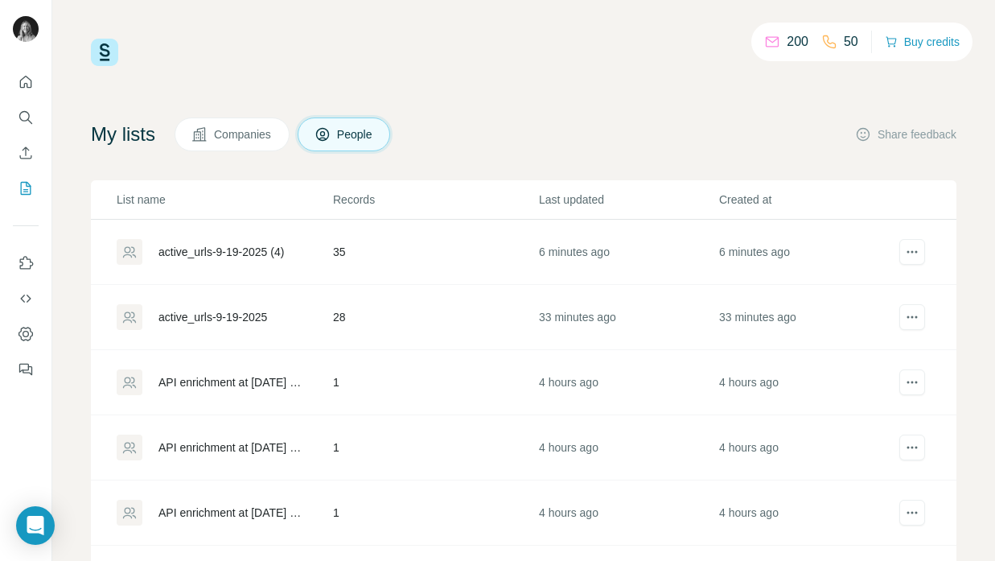
click at [271, 249] on div "active_urls-9-19-2025 (4)" at bounding box center [220, 252] width 125 height 16
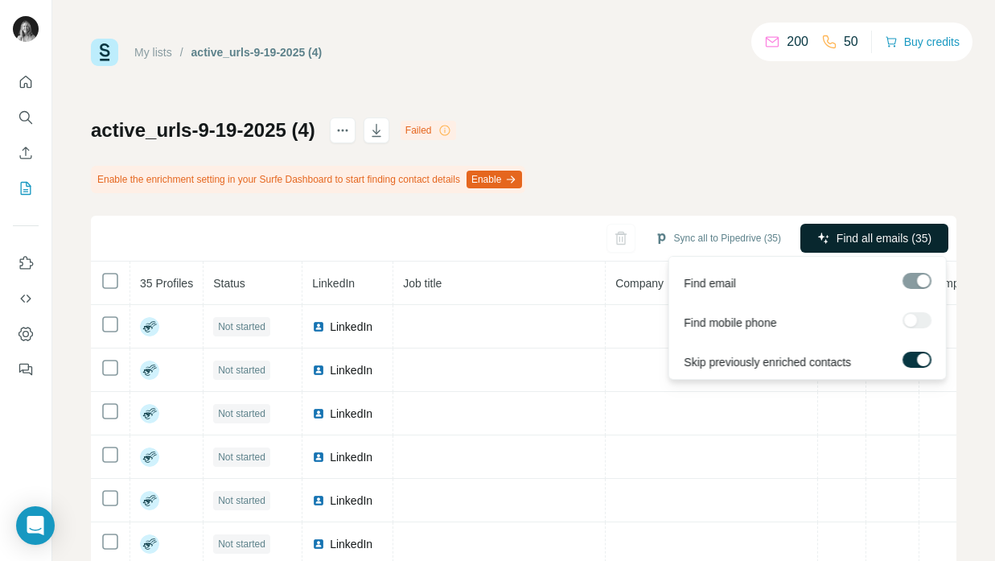
click at [852, 244] on span "Find all emails (35)" at bounding box center [883, 238] width 95 height 16
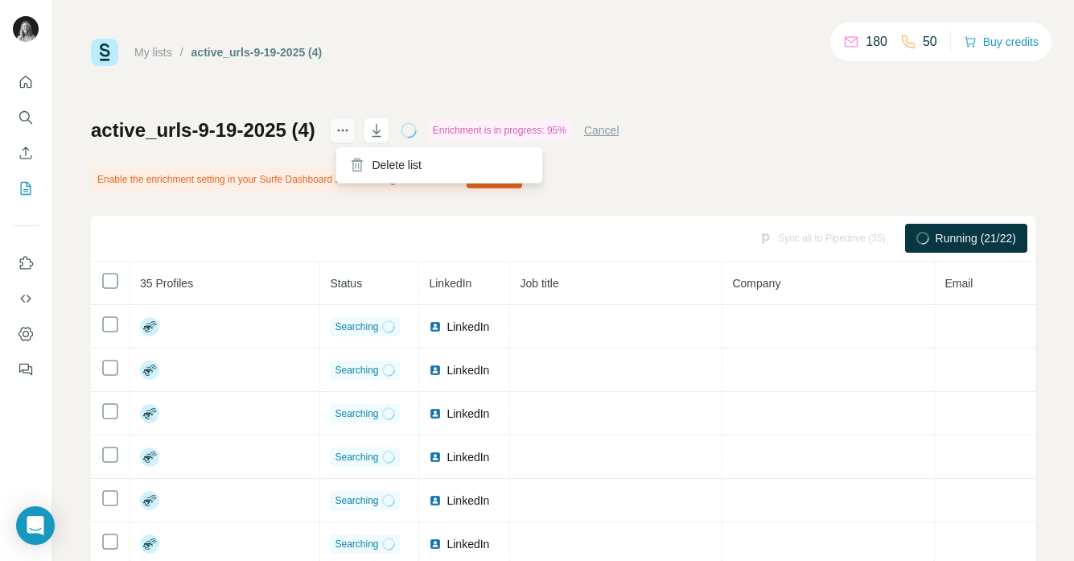
click at [351, 135] on icon "actions" at bounding box center [343, 130] width 16 height 16
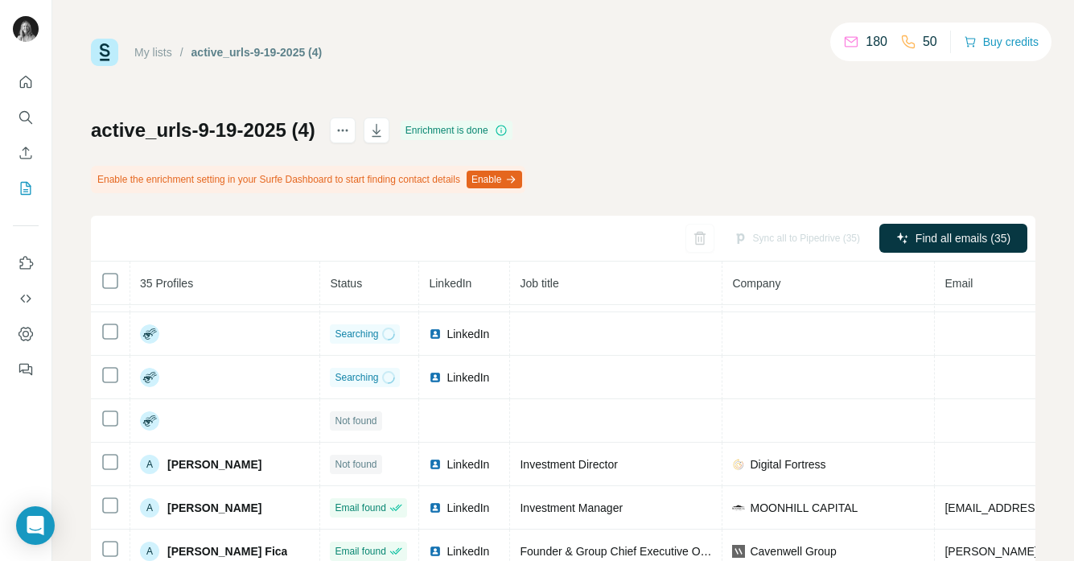
scroll to position [255, 0]
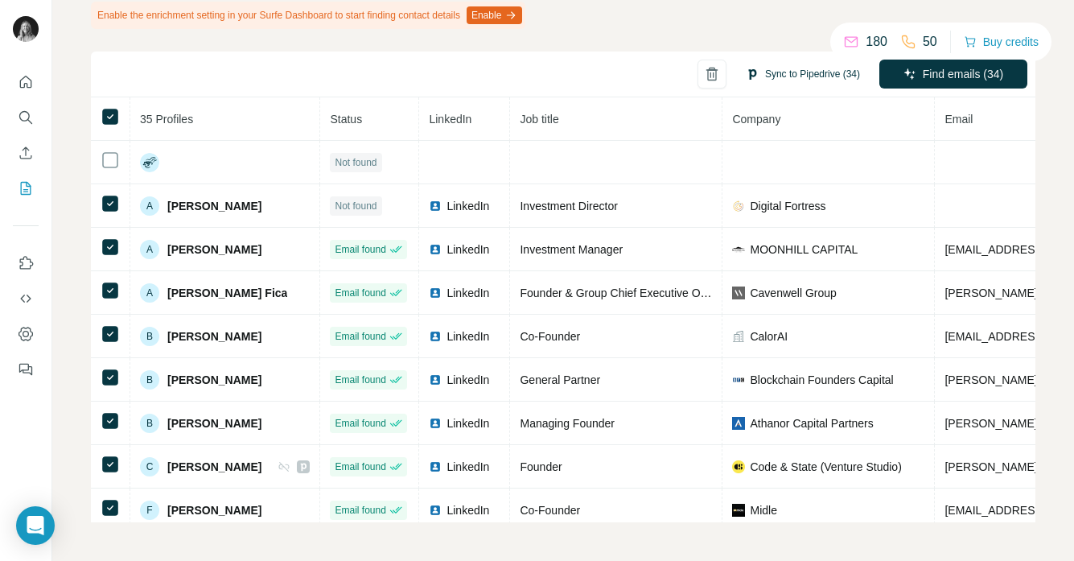
click at [758, 76] on button "Sync to Pipedrive (34)" at bounding box center [802, 74] width 137 height 24
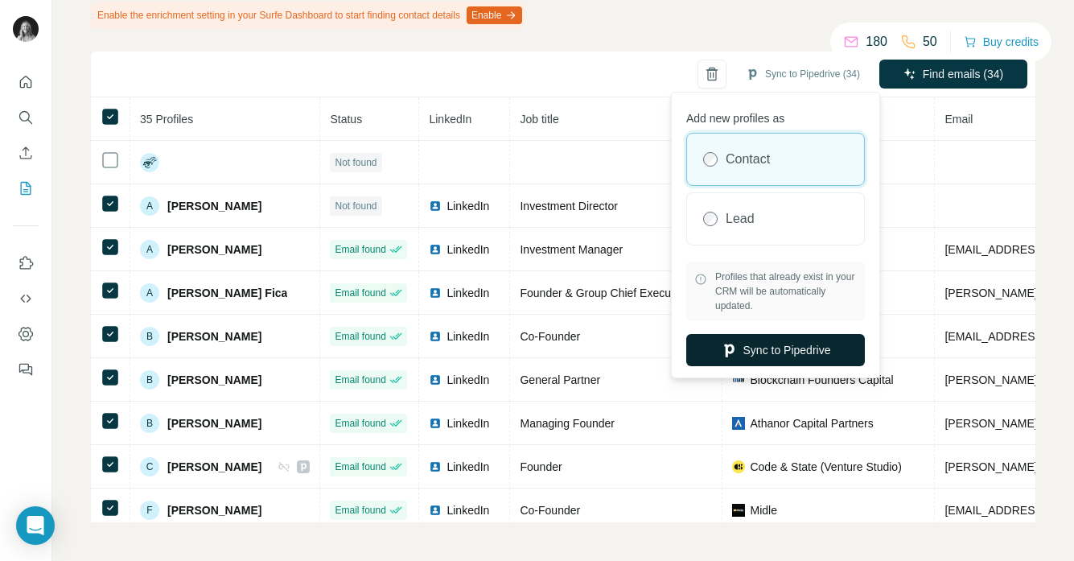
click at [770, 353] on button "Sync to Pipedrive" at bounding box center [775, 350] width 179 height 32
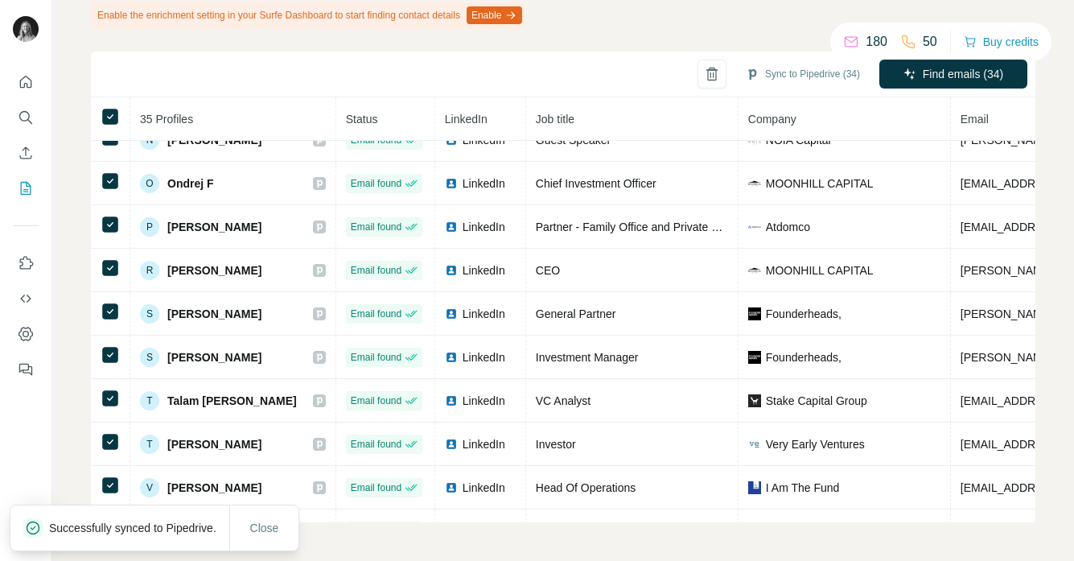
scroll to position [940, 0]
